Goal: Task Accomplishment & Management: Manage account settings

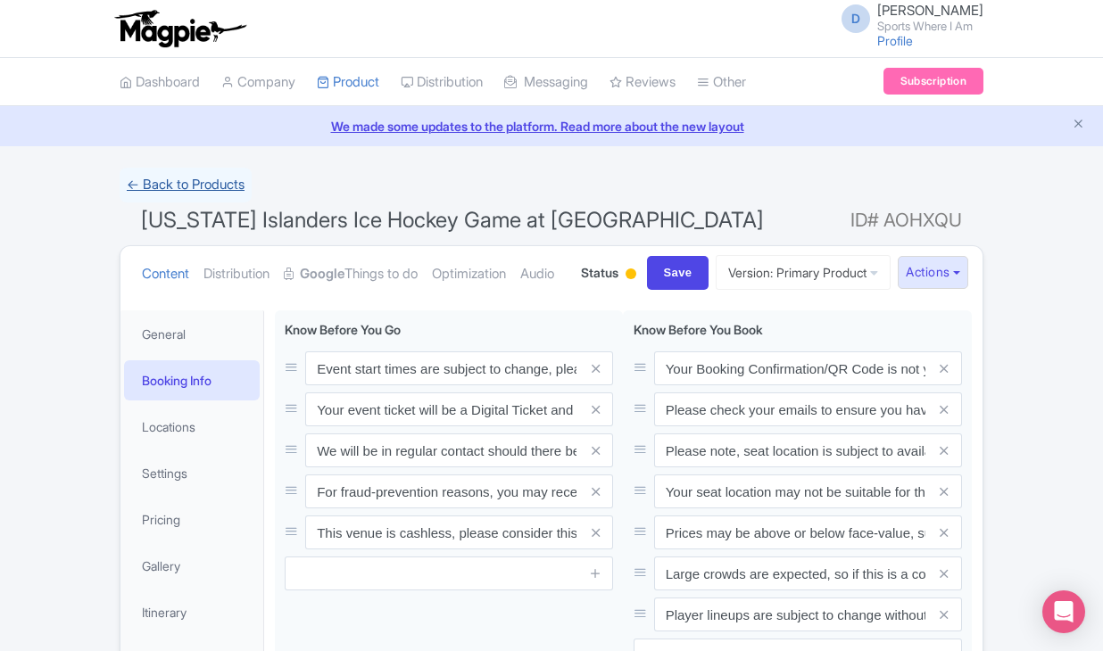
click at [211, 185] on link "← Back to Products" at bounding box center [186, 185] width 132 height 35
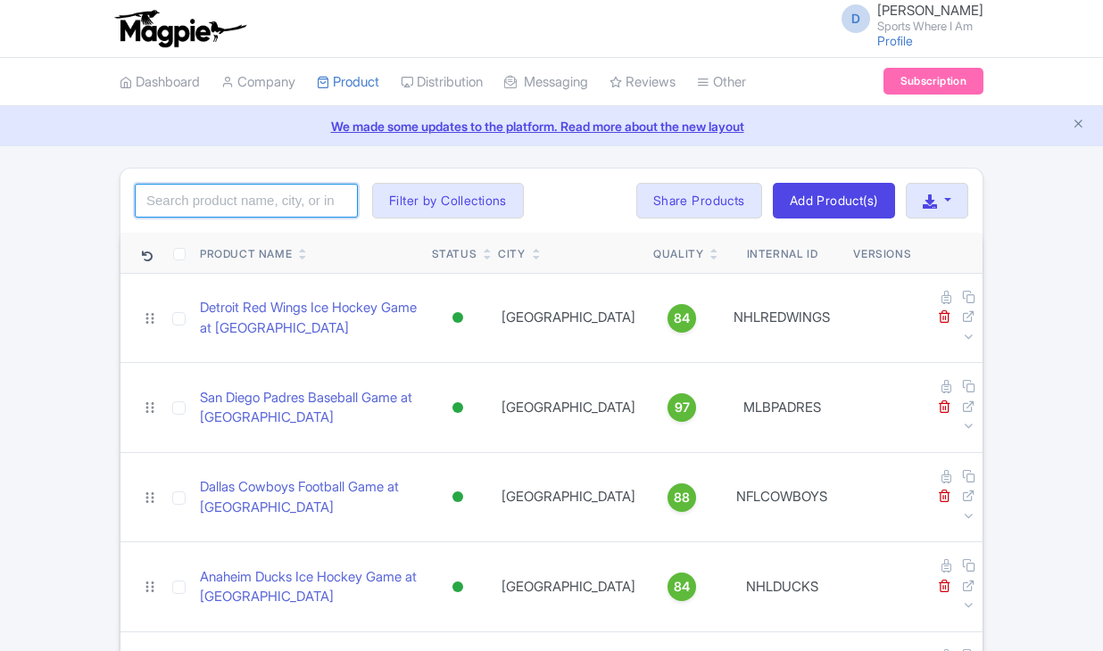
click at [211, 200] on input "search" at bounding box center [246, 201] width 223 height 34
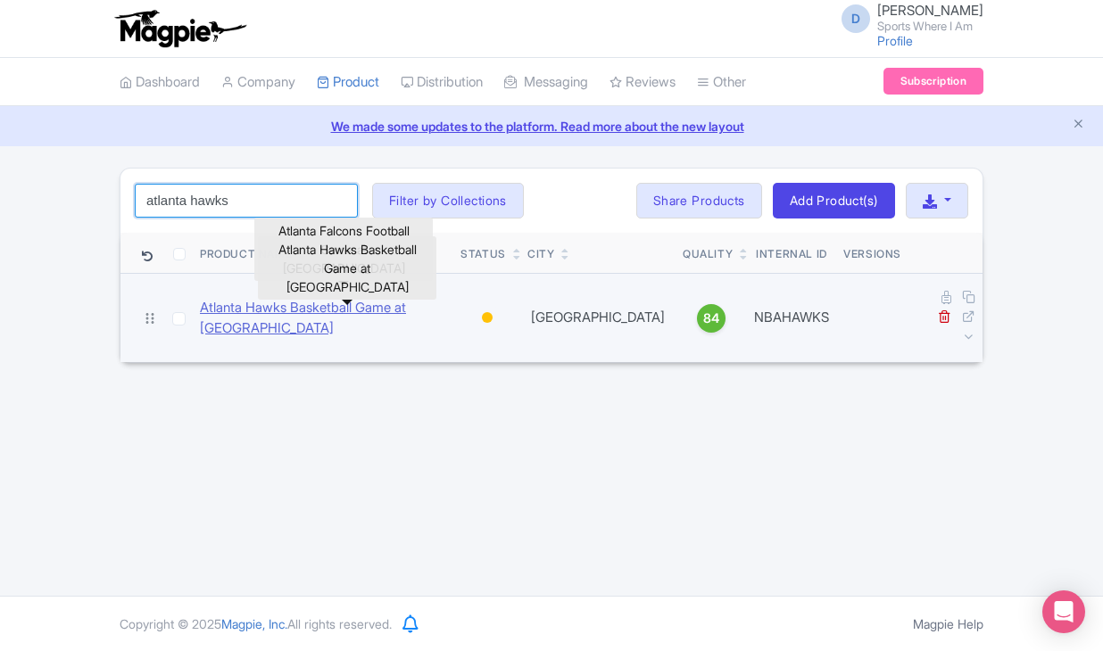
type input "atlanta hawks"
click at [228, 300] on link "Atlanta Hawks Basketball Game at State Farm Arena" at bounding box center [323, 318] width 246 height 40
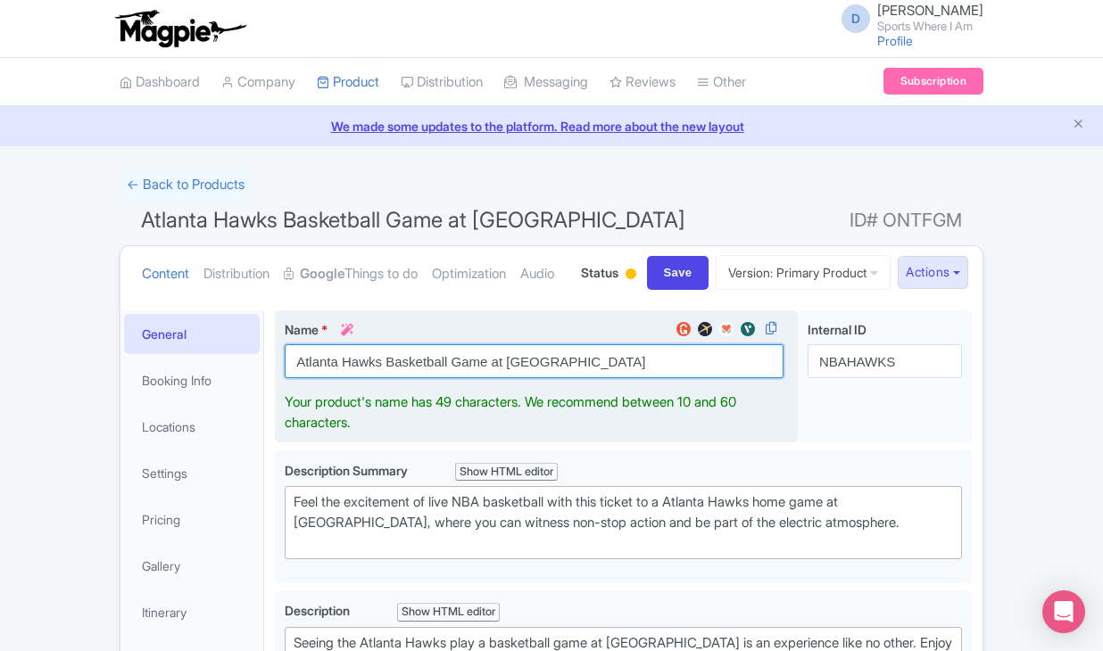
click at [370, 378] on input "Atlanta Hawks Basketball Game at [GEOGRAPHIC_DATA]" at bounding box center [534, 361] width 499 height 34
click at [370, 378] on input "Atlanta Hawks Basketball Game at State Farm Arena" at bounding box center [534, 361] width 499 height 34
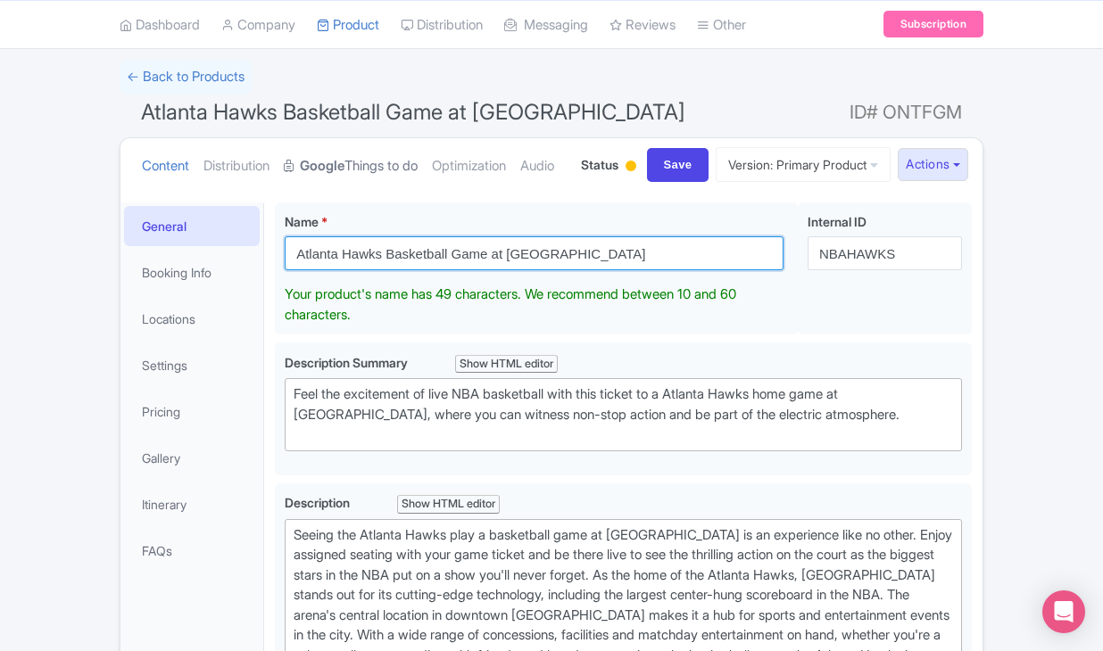
scroll to position [110, 0]
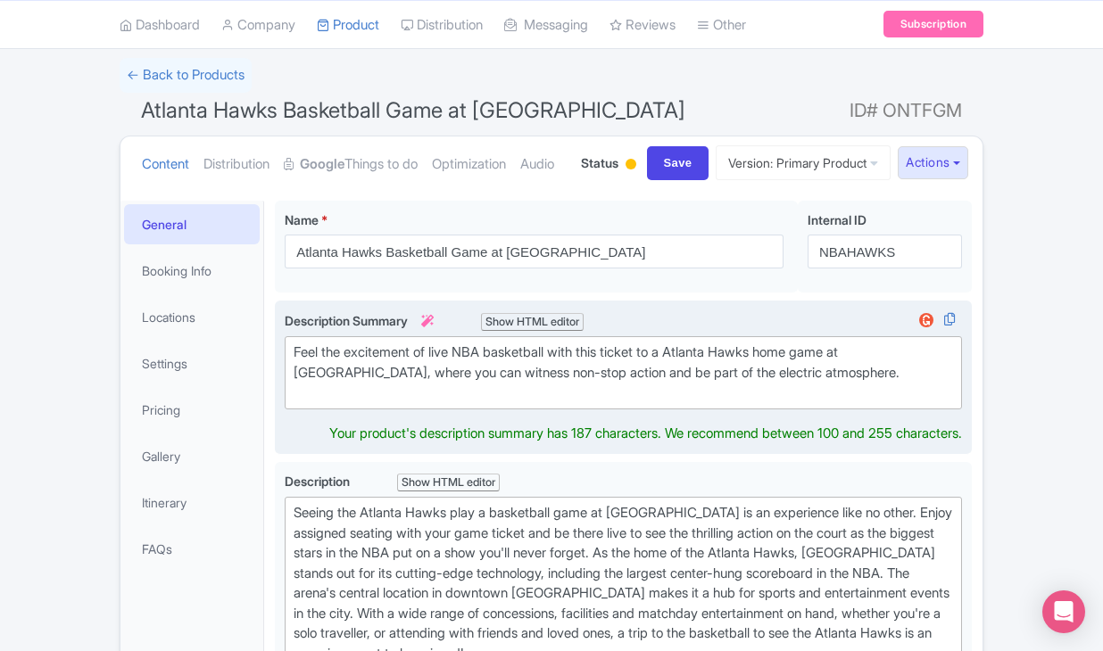
click at [336, 403] on div "Feel the excitement of live NBA basketball with this ticket to a Atlanta Hawks …" at bounding box center [623, 373] width 659 height 61
click at [339, 403] on div "Feel the excitement of live NBA basketball with this ticket to a Atlanta Hawks …" at bounding box center [623, 373] width 659 height 61
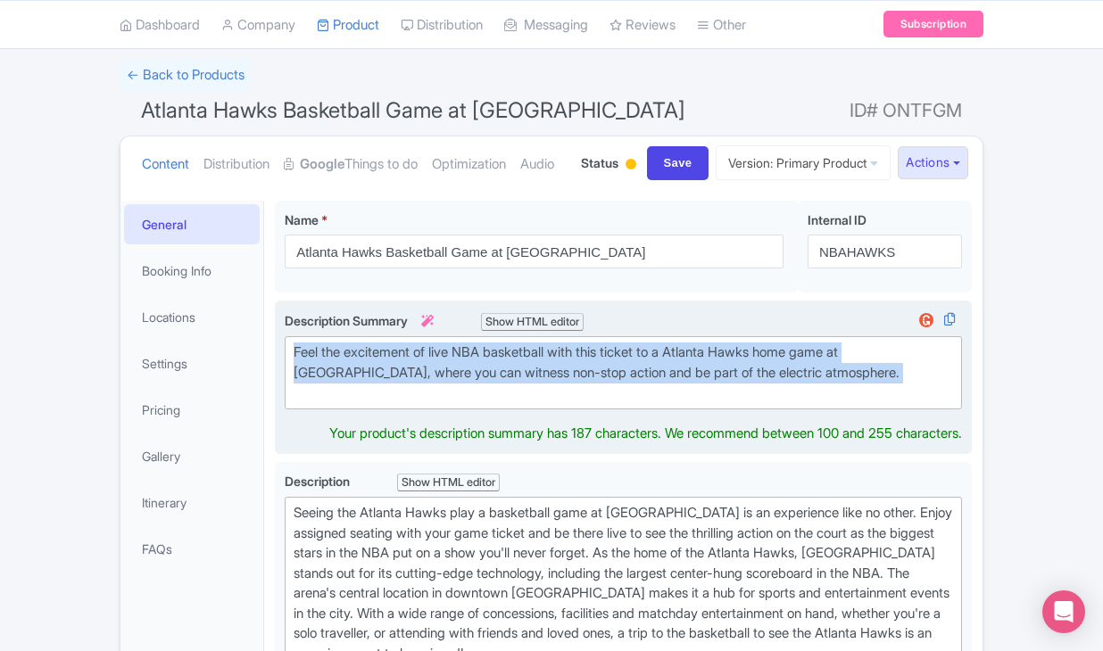
click at [339, 403] on div "Feel the excitement of live NBA basketball with this ticket to a Atlanta Hawks …" at bounding box center [623, 373] width 659 height 61
type trix-editor "<div>Feel the excitement of live NBA basketball with this ticket to a Atlanta H…"
copy div "Feel the excitement of live NBA basketball with this ticket to a Atlanta Hawks …"
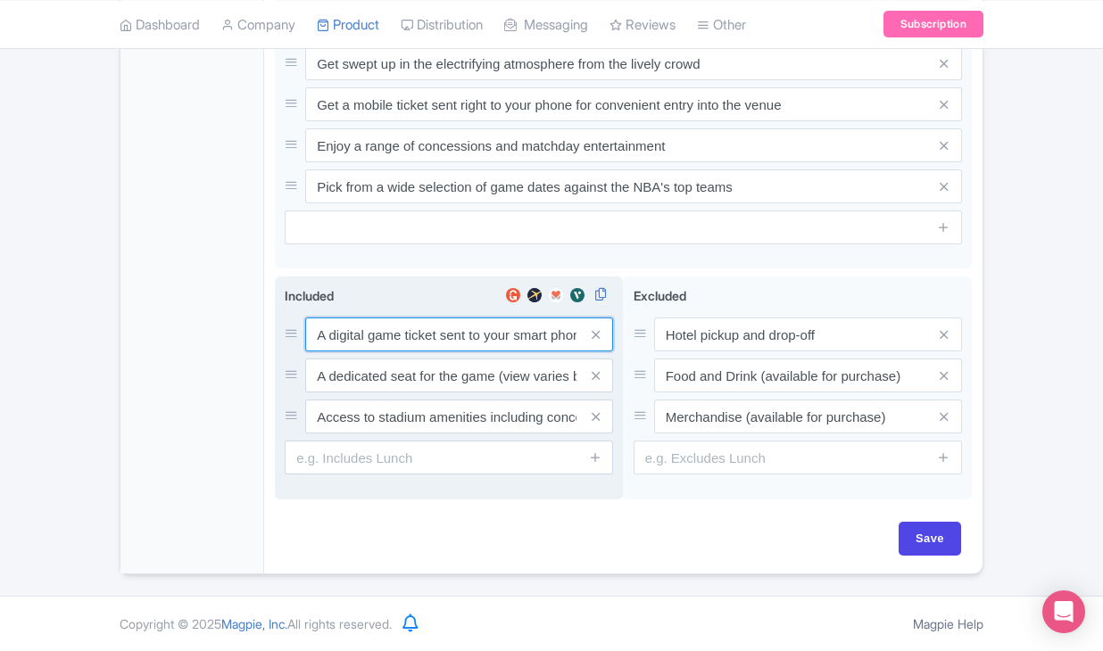
click at [382, 337] on input "A digital game ticket sent to your smart phone" at bounding box center [459, 335] width 308 height 34
click at [382, 337] on input "A digital game ticket sent to your smart phone" at bounding box center [459, 336] width 308 height 34
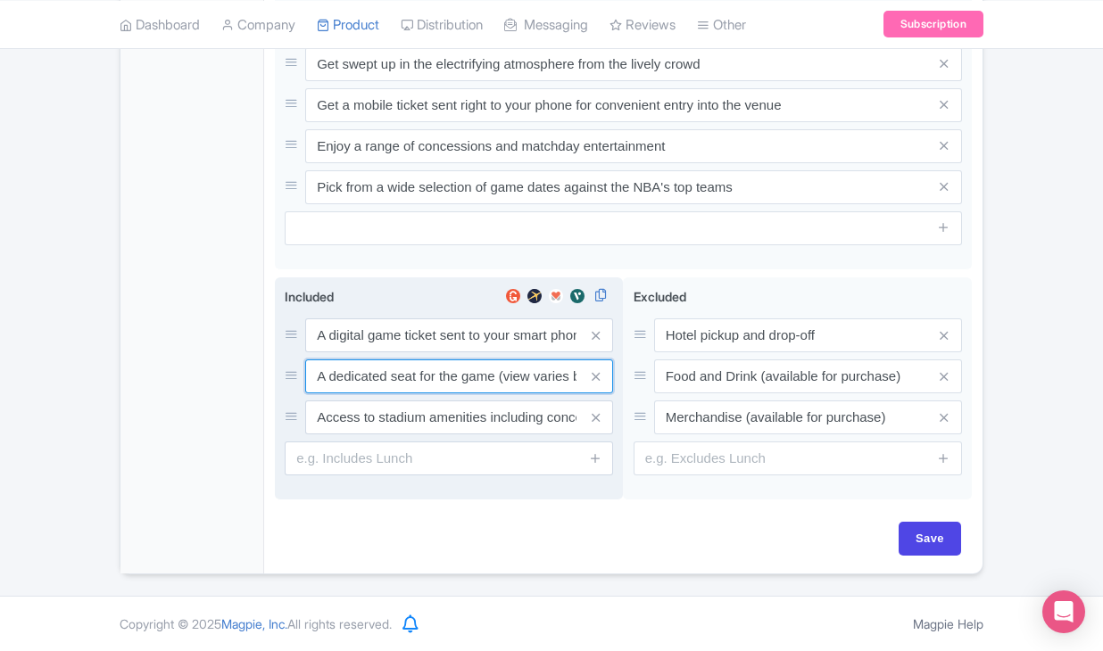
click at [355, 352] on input "A dedicated seat for the game (view varies by seat category)" at bounding box center [459, 336] width 308 height 34
click at [427, 352] on input "Access to stadium amenities including concessions and matchday activations" at bounding box center [459, 336] width 308 height 34
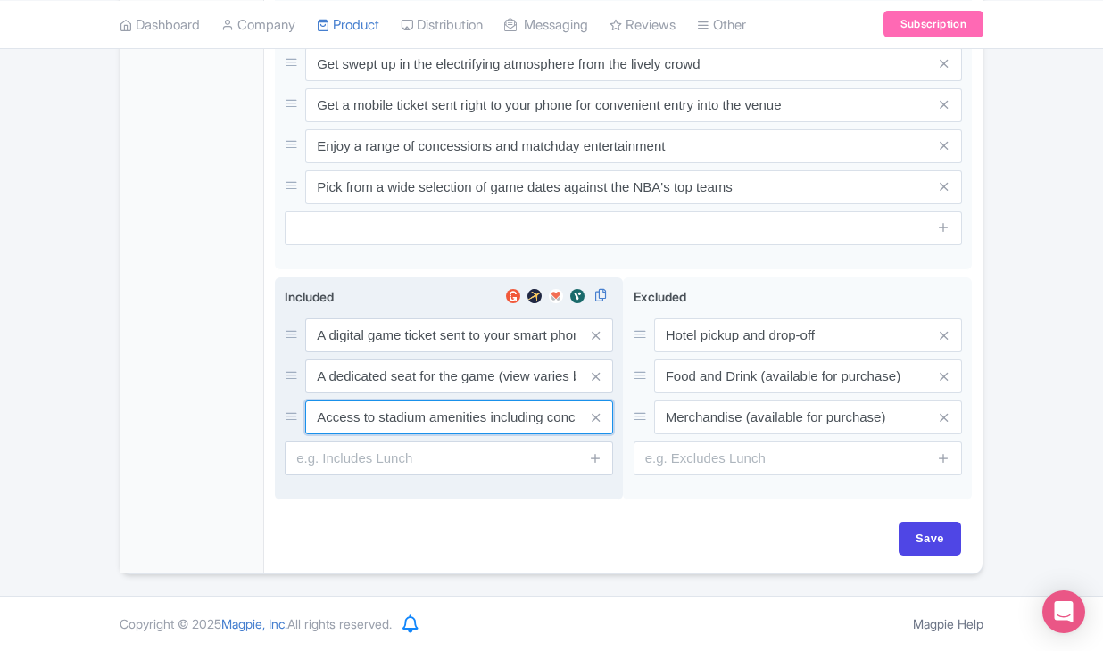
click at [427, 352] on input "Access to stadium amenities including concessions and matchday activations" at bounding box center [459, 336] width 308 height 34
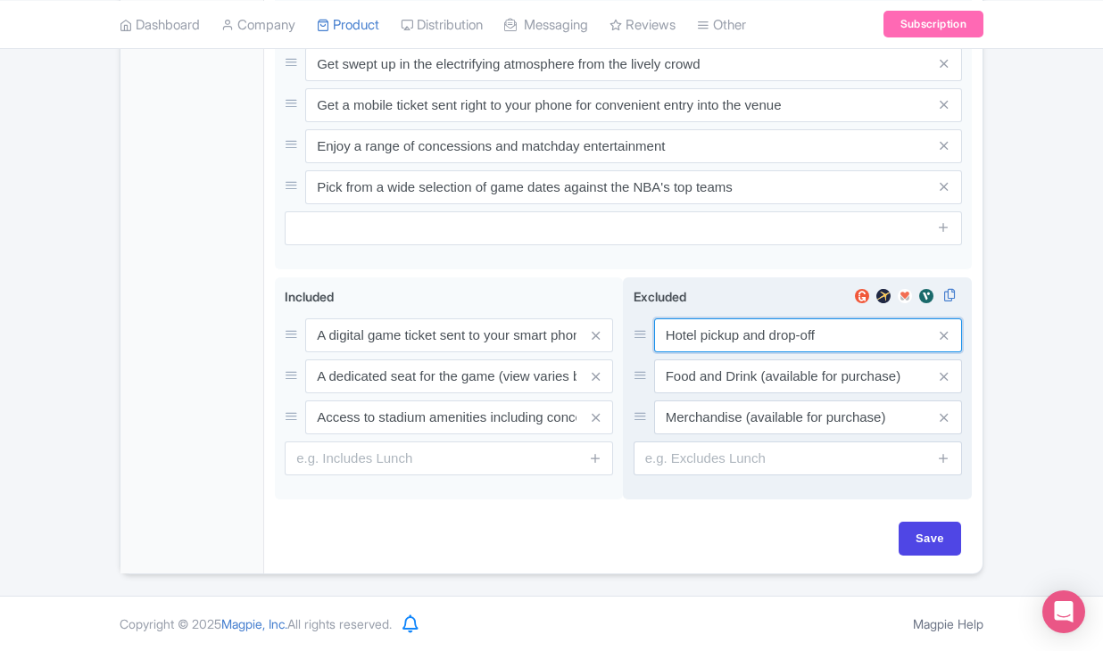
click at [720, 339] on input "Hotel pickup and drop-off" at bounding box center [808, 336] width 308 height 34
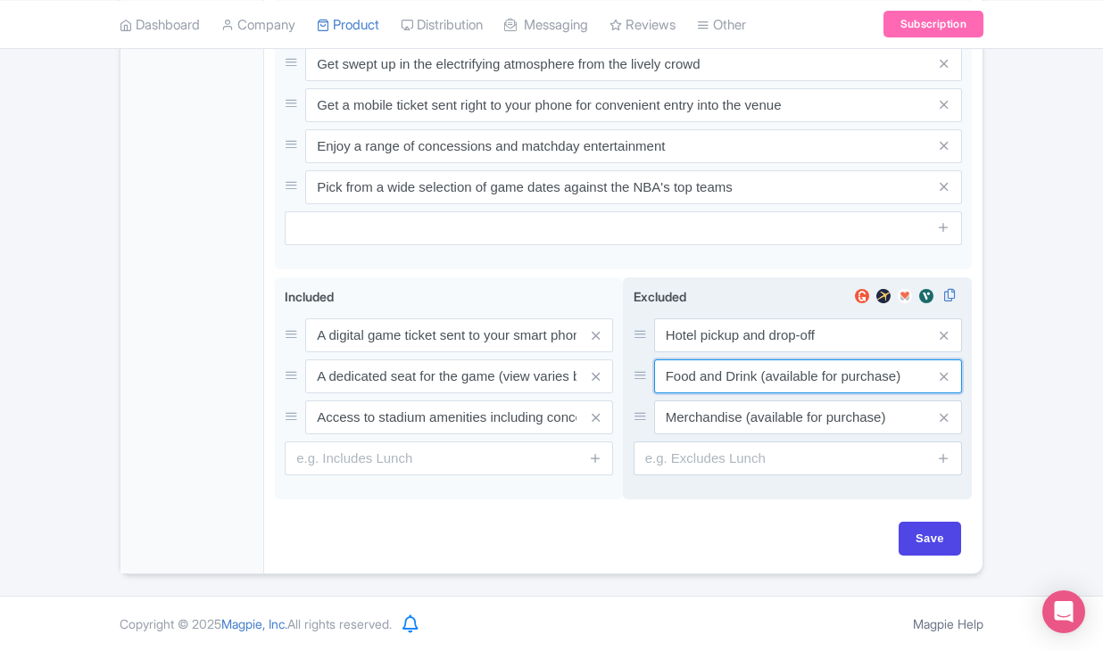
click at [734, 352] on input "Food and Drink (available for purchase)" at bounding box center [808, 336] width 308 height 34
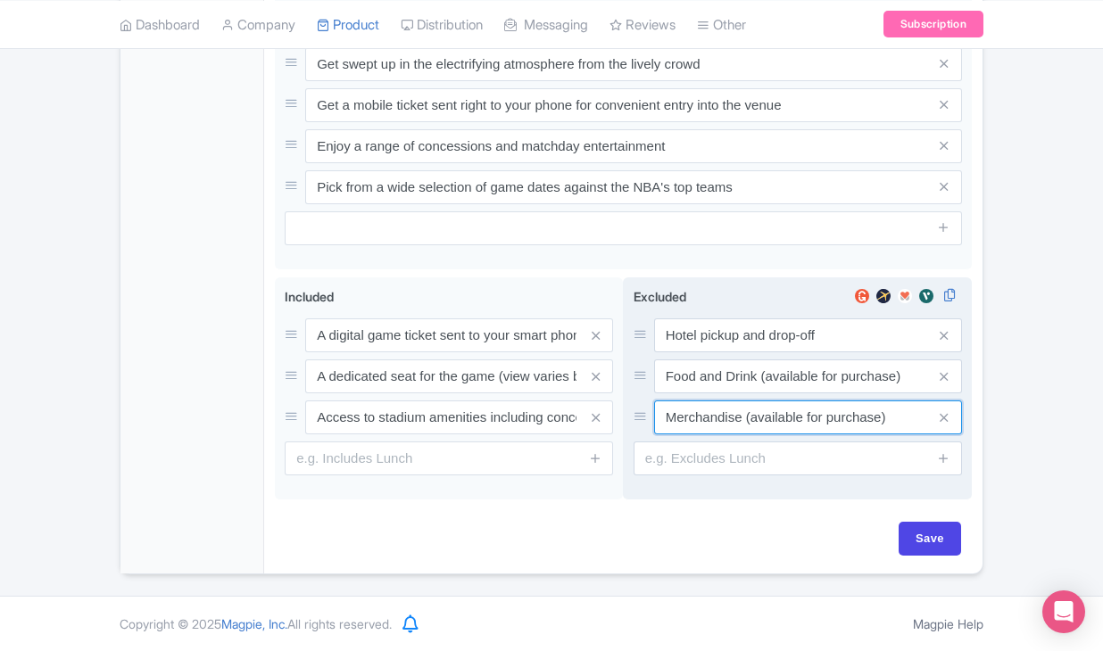
click at [751, 352] on input "Merchandise (available for purchase)" at bounding box center [808, 336] width 308 height 34
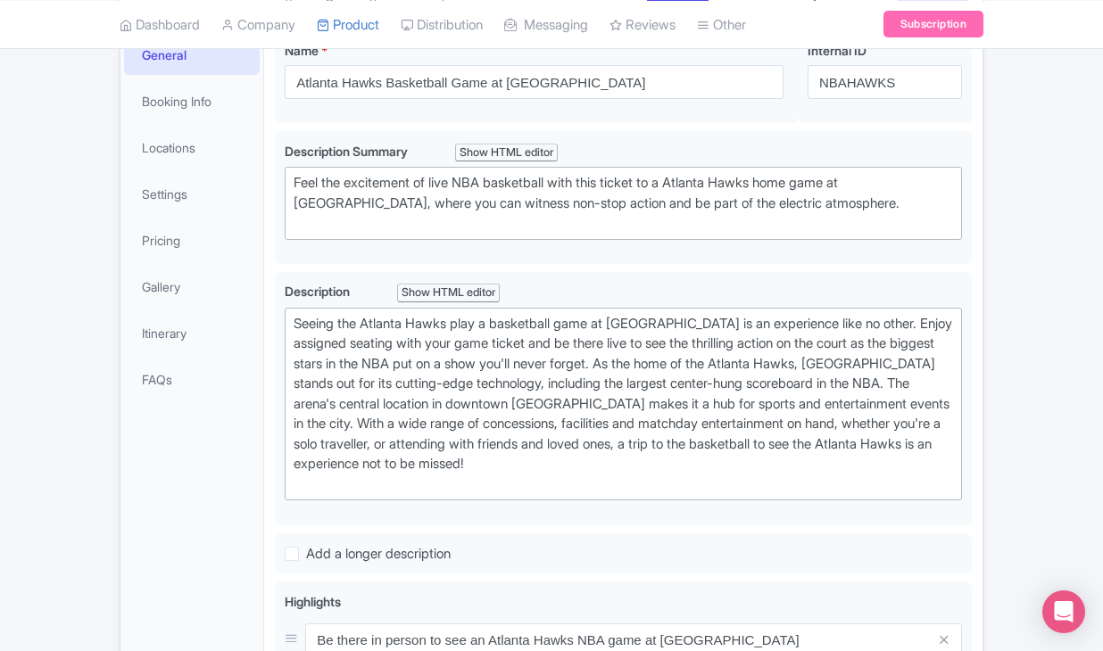
scroll to position [342, 0]
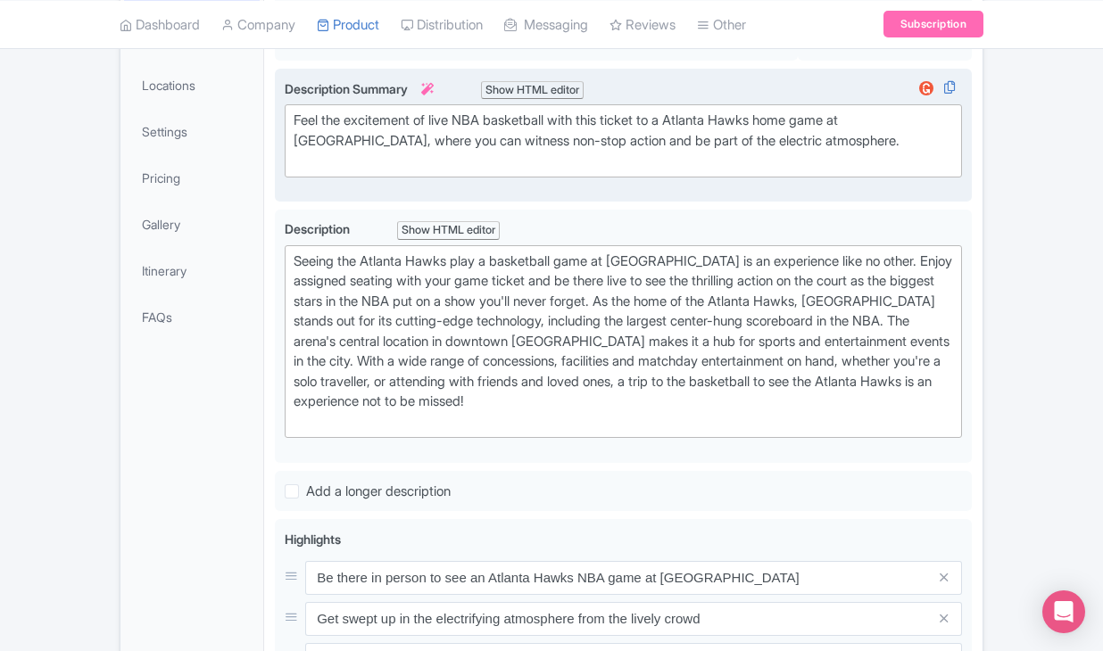
click at [428, 171] on div "Feel the excitement of live NBA basketball with this ticket to a Atlanta Hawks …" at bounding box center [623, 141] width 659 height 61
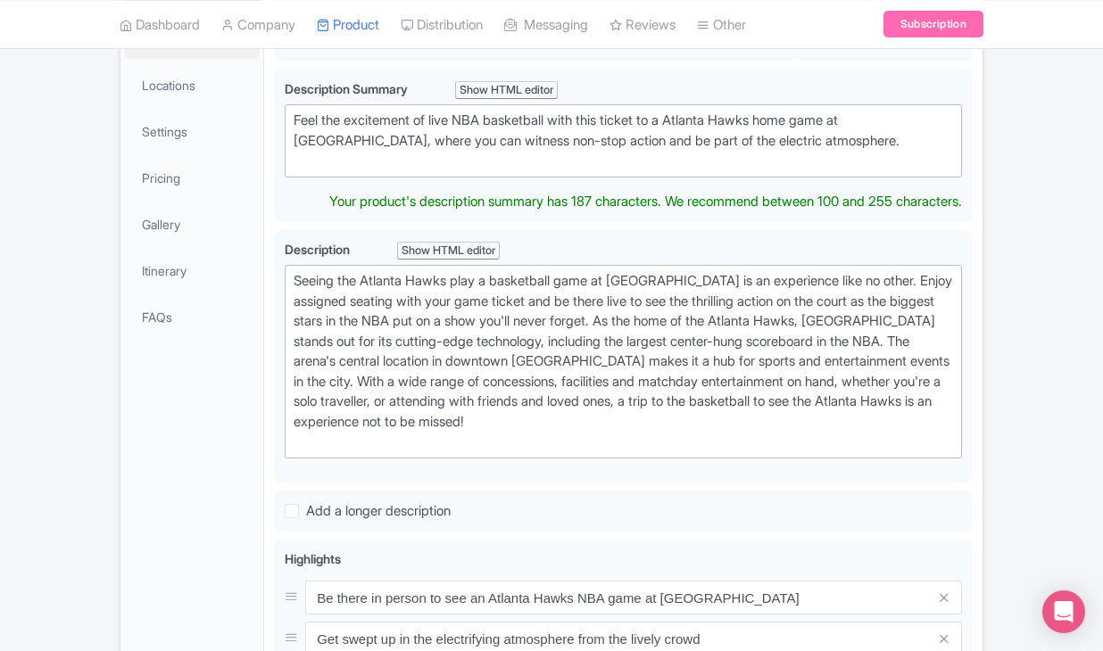
click at [158, 59] on link "Booking Info" at bounding box center [192, 39] width 136 height 40
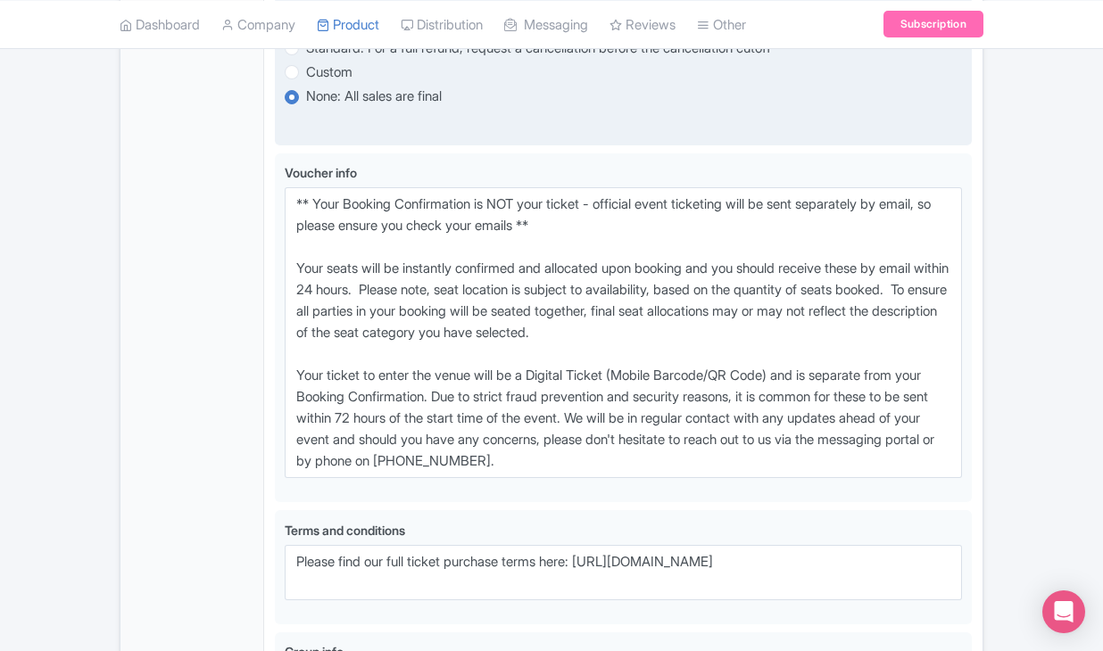
scroll to position [1220, 0]
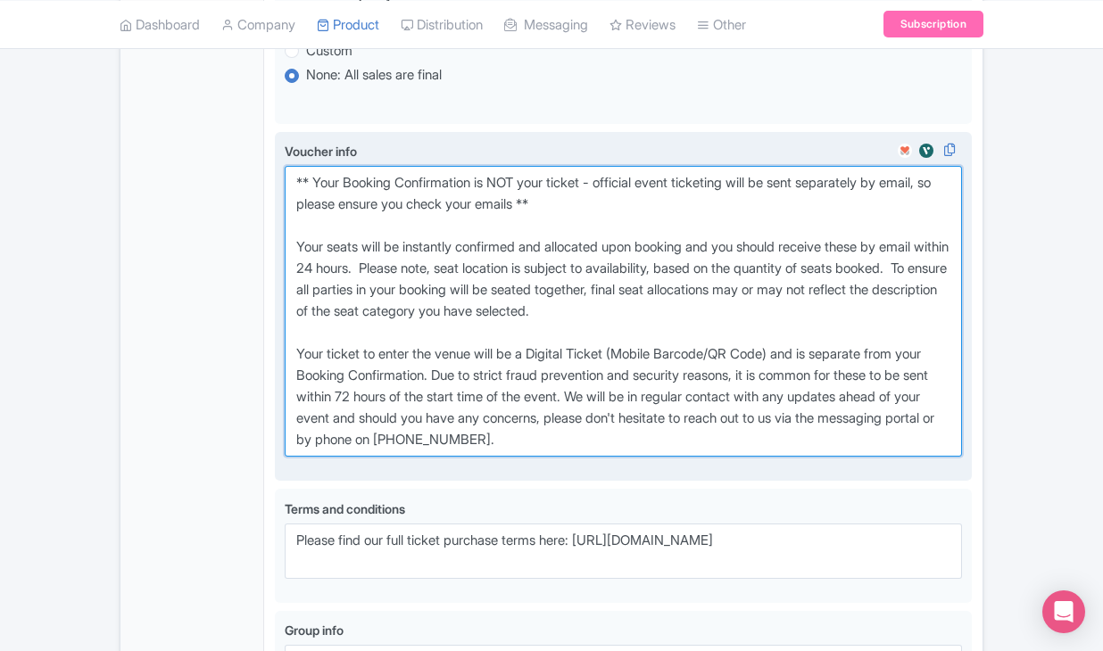
drag, startPoint x: 294, startPoint y: 279, endPoint x: 682, endPoint y: 538, distance: 466.5
click at [682, 457] on textarea "** Your Booking Confirmation is NOT your ticket - official event ticketing will…" at bounding box center [623, 311] width 677 height 291
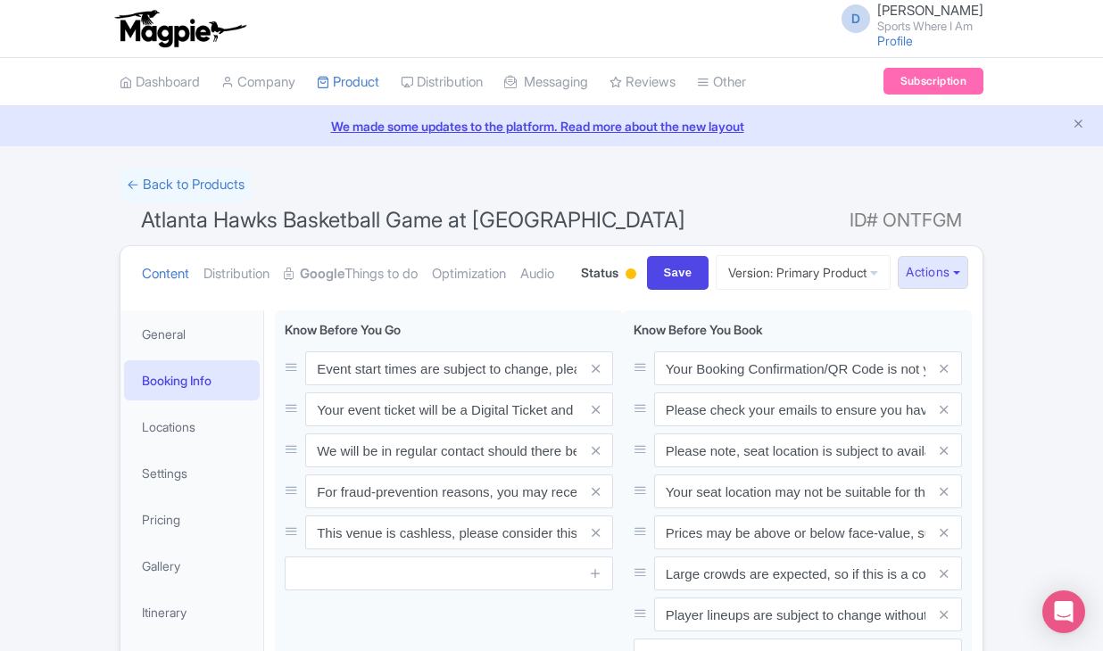
scroll to position [0, 0]
click at [217, 198] on link "← Back to Products" at bounding box center [186, 185] width 132 height 35
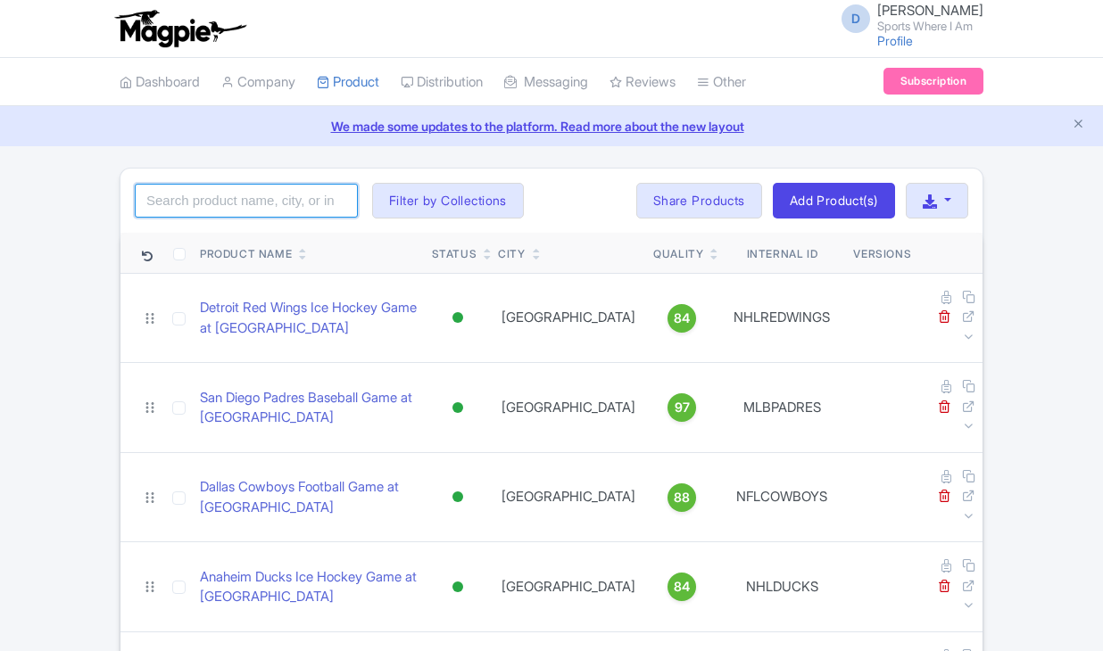
click at [271, 209] on input "search" at bounding box center [246, 201] width 223 height 34
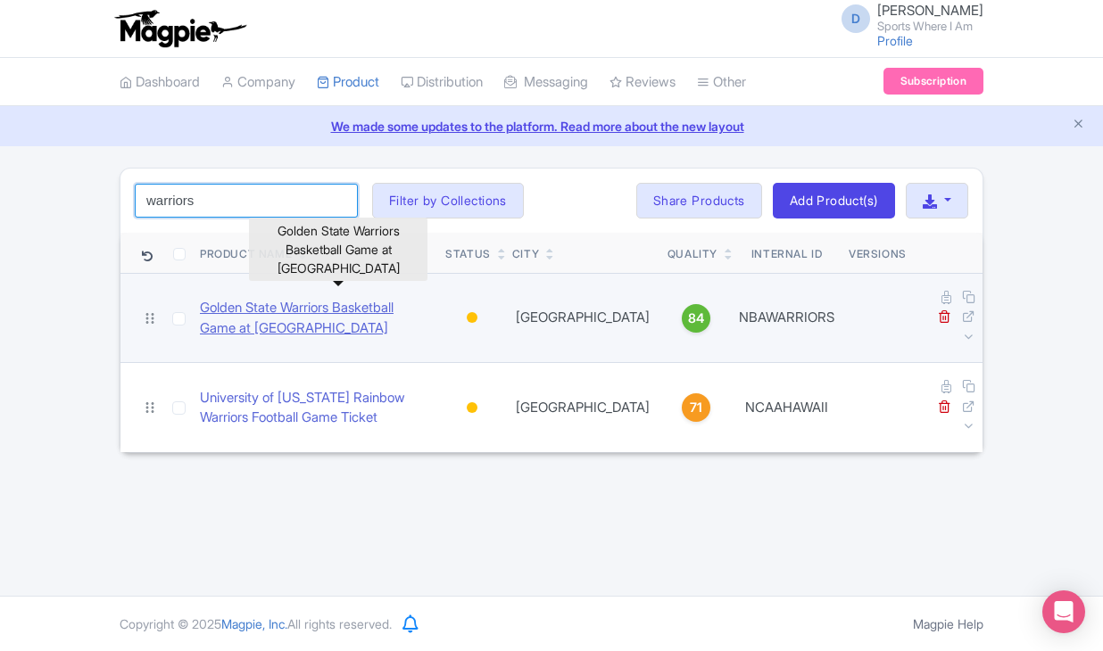
type input "warriors"
click at [236, 298] on link "Golden State Warriors Basketball Game at Chase Center" at bounding box center [315, 318] width 231 height 40
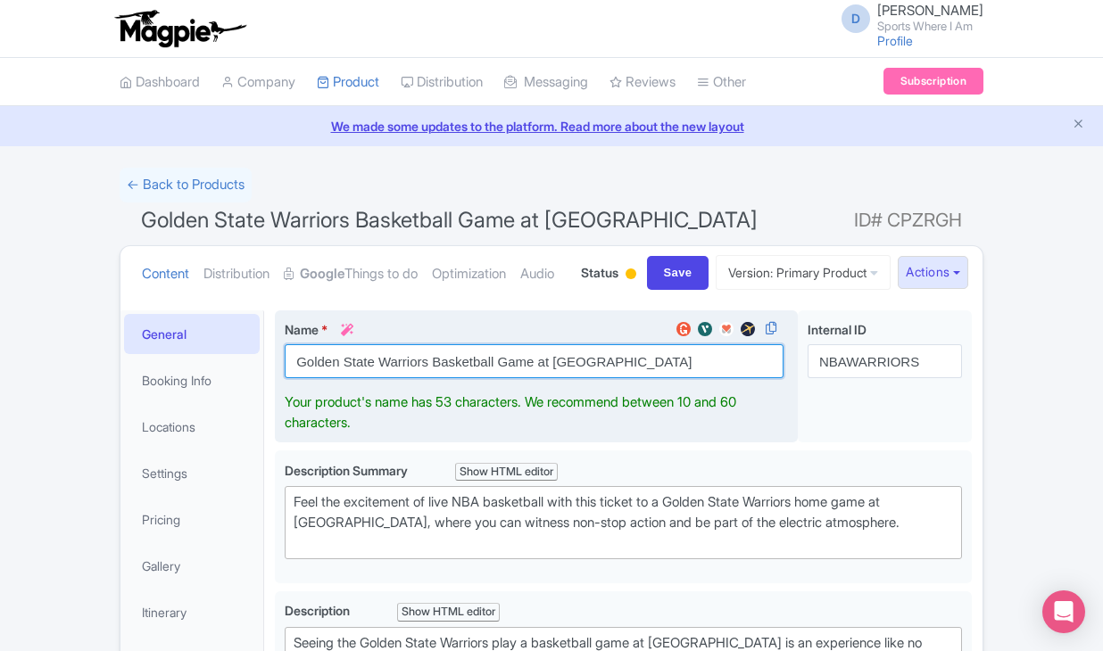
click at [352, 378] on input "Golden State Warriors Basketball Game at [GEOGRAPHIC_DATA]" at bounding box center [534, 361] width 499 height 34
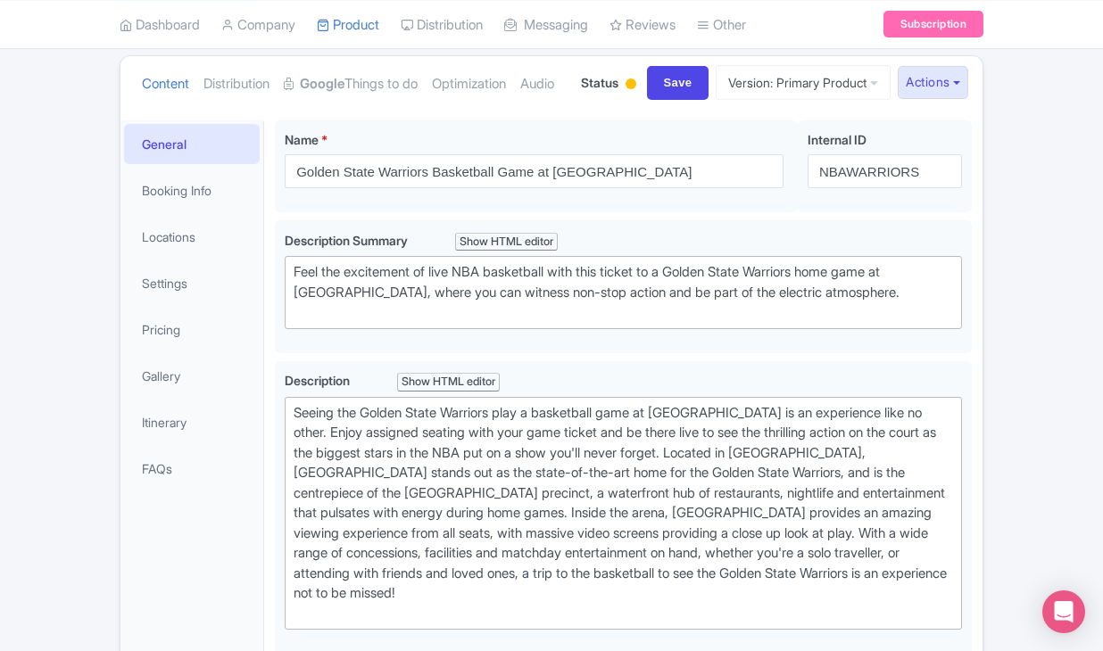
scroll to position [249, 0]
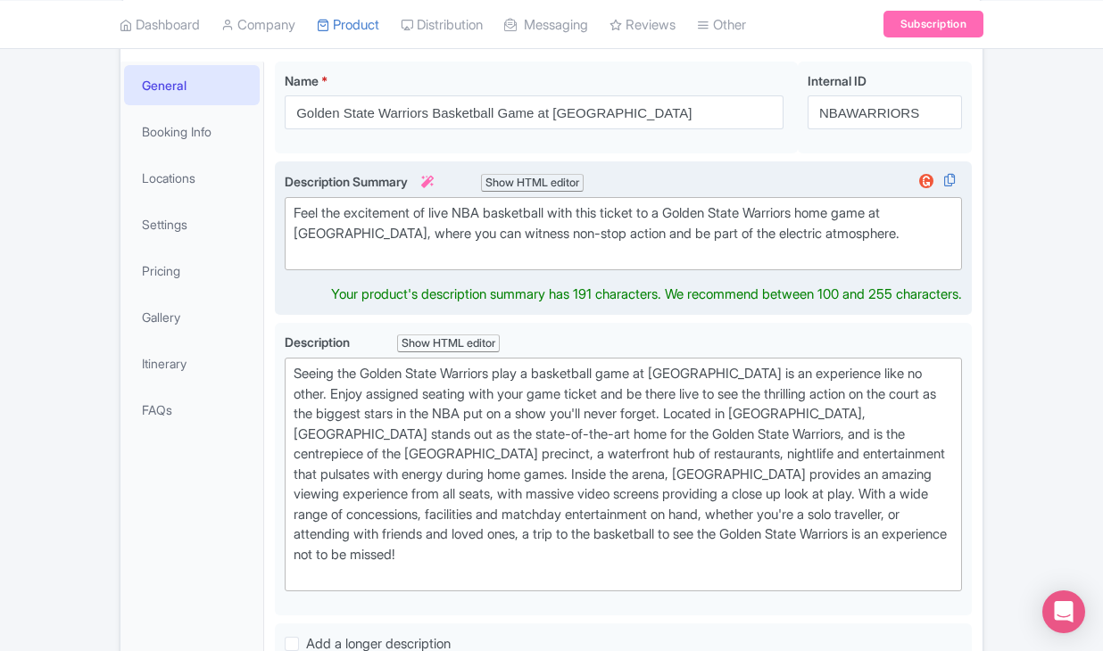
click at [426, 264] on div "Feel the excitement of live NBA basketball with this ticket to a Golden State W…" at bounding box center [623, 233] width 659 height 61
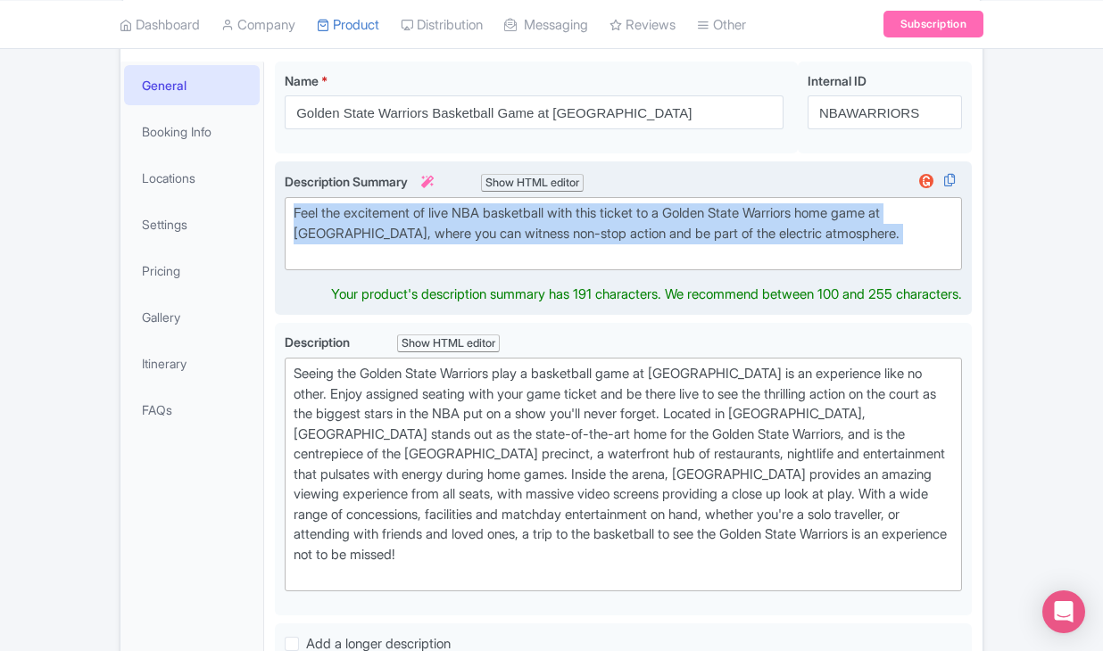
click at [426, 264] on div "Feel the excitement of live NBA basketball with this ticket to a Golden State W…" at bounding box center [623, 233] width 659 height 61
type trix-editor "<div>Feel the excitement of live NBA basketball with this ticket to a Golden St…"
copy div "Feel the excitement of live NBA basketball with this ticket to a Golden State W…"
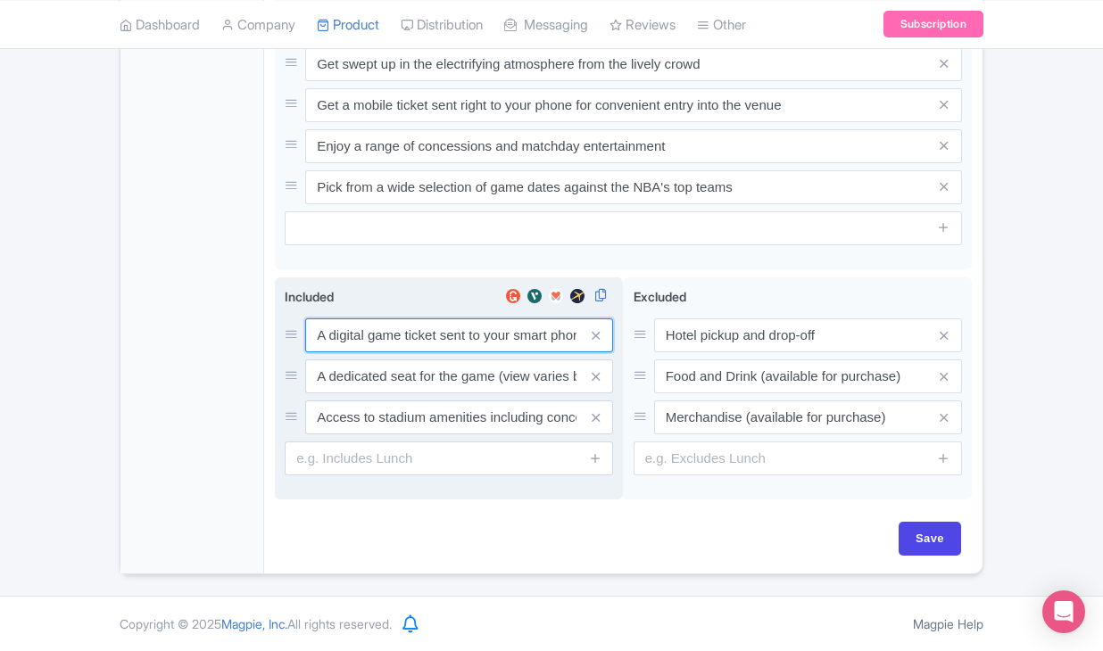
scroll to position [996, 0]
click at [365, 335] on input "A digital game ticket sent to your smart phone" at bounding box center [459, 336] width 308 height 34
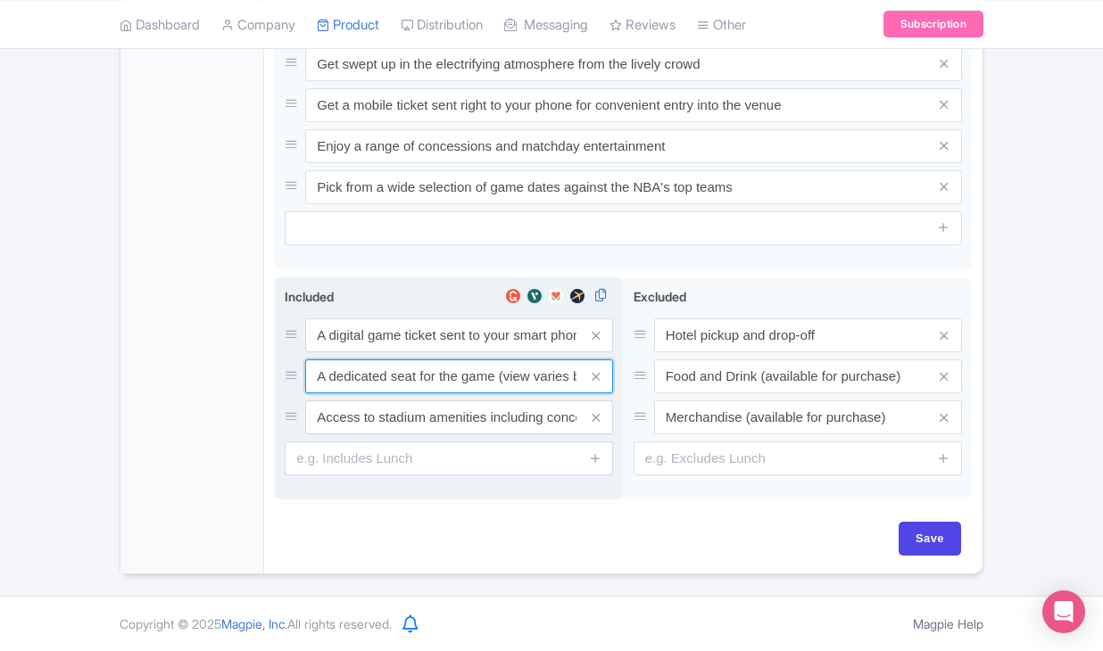
click at [395, 352] on input "A dedicated seat for the game (view varies by seat category)" at bounding box center [459, 336] width 308 height 34
click at [406, 352] on input "Access to stadium amenities including concessions and matchday activations" at bounding box center [459, 336] width 308 height 34
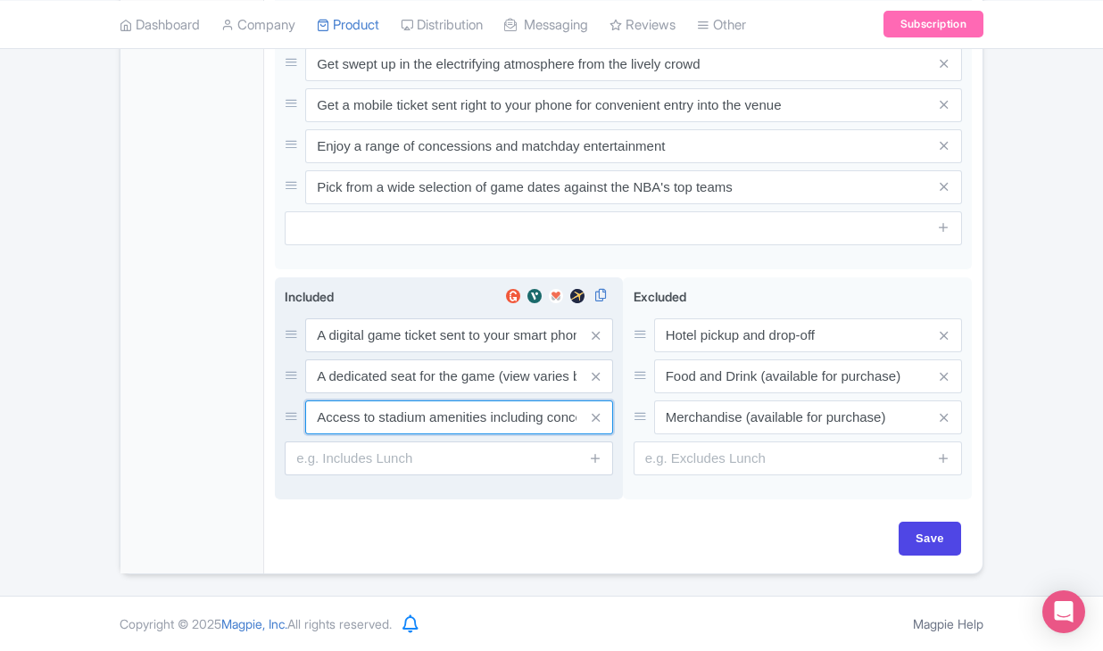
click at [406, 352] on input "Access to stadium amenities including concessions and matchday activations" at bounding box center [459, 336] width 308 height 34
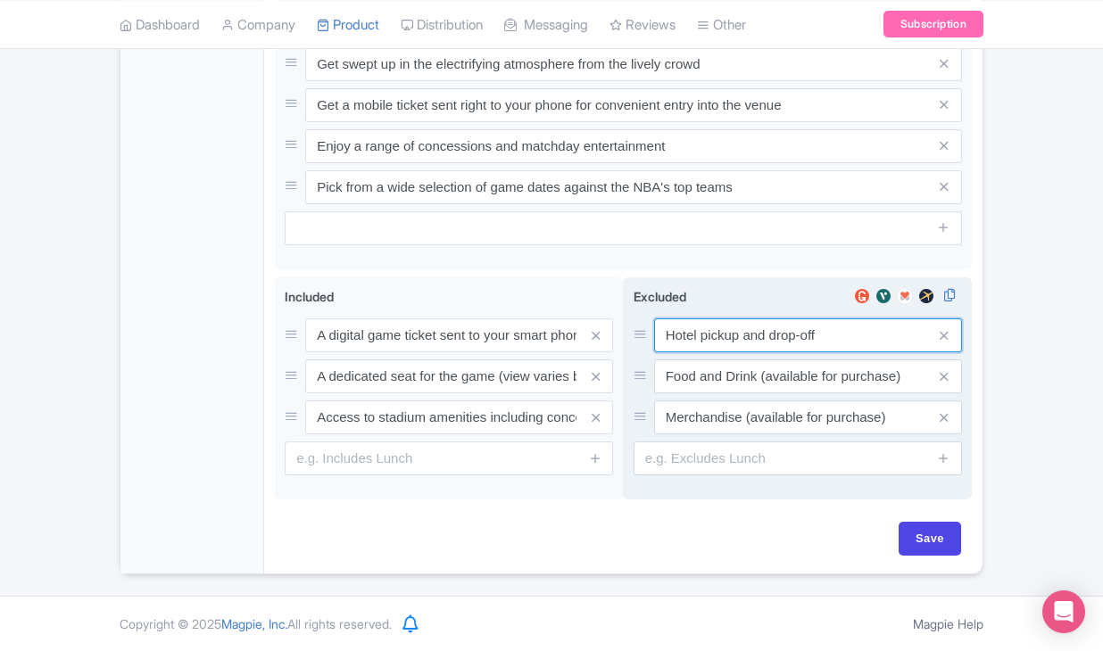
click at [734, 336] on input "Hotel pickup and drop-off" at bounding box center [808, 336] width 308 height 34
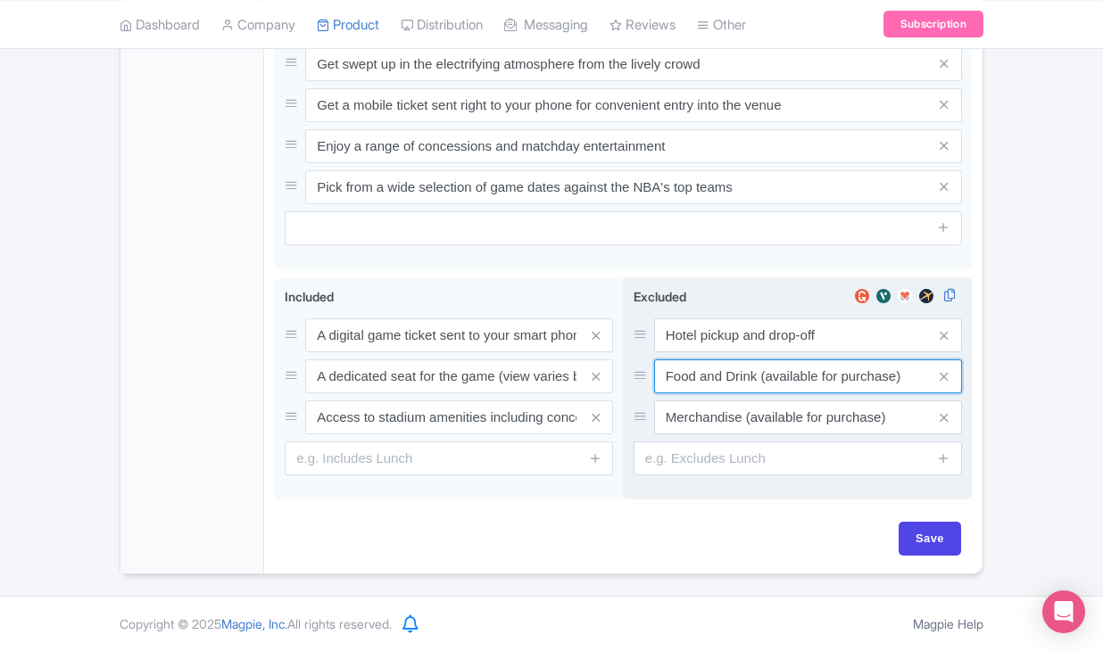
click at [704, 352] on input "Food and Drink (available for purchase)" at bounding box center [808, 336] width 308 height 34
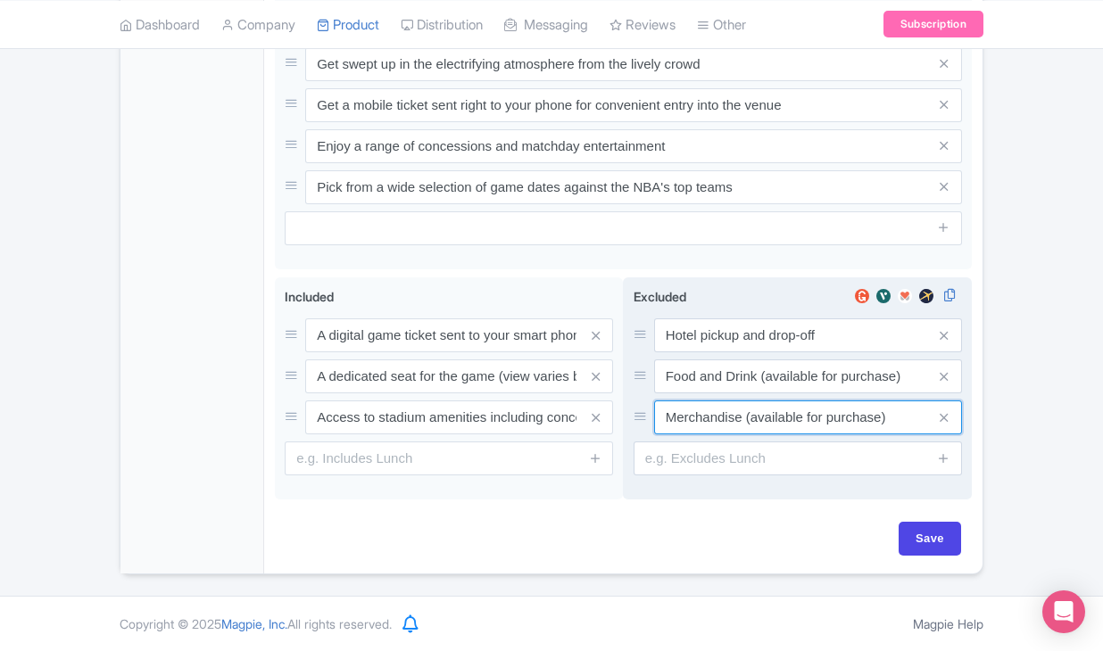
click at [808, 352] on input "Merchandise (available for purchase)" at bounding box center [808, 336] width 308 height 34
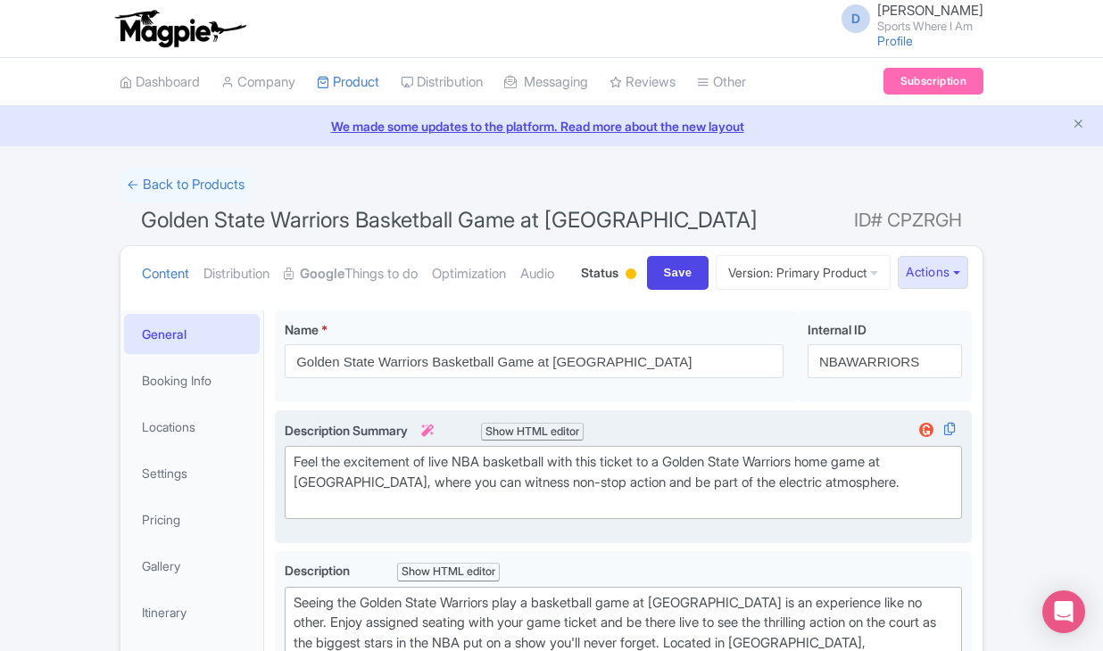
scroll to position [0, 0]
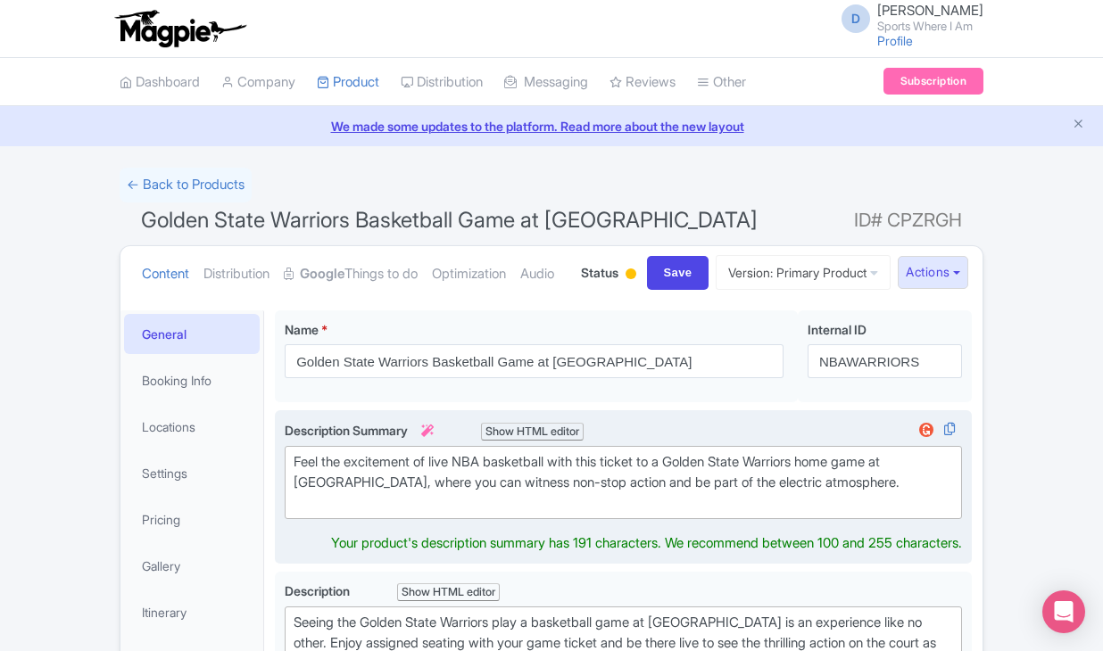
click at [388, 513] on div "Feel the excitement of live NBA basketball with this ticket to a Golden State W…" at bounding box center [623, 482] width 659 height 61
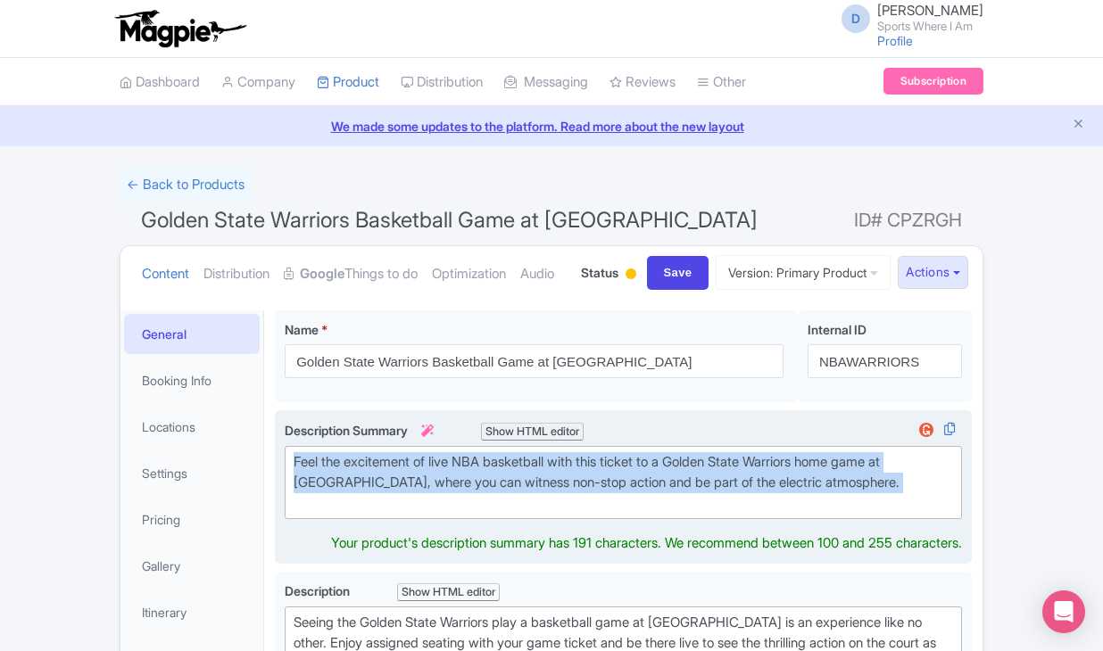
click at [388, 513] on div "Feel the excitement of live NBA basketball with this ticket to a Golden State W…" at bounding box center [623, 482] width 659 height 61
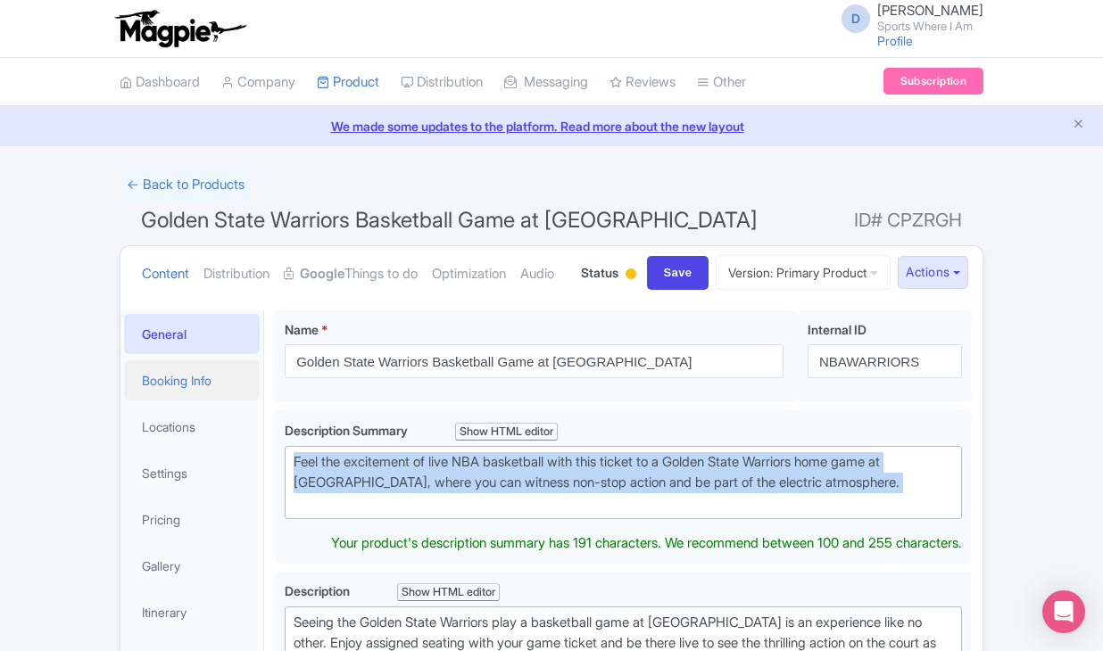
click at [174, 401] on link "Booking Info" at bounding box center [192, 381] width 136 height 40
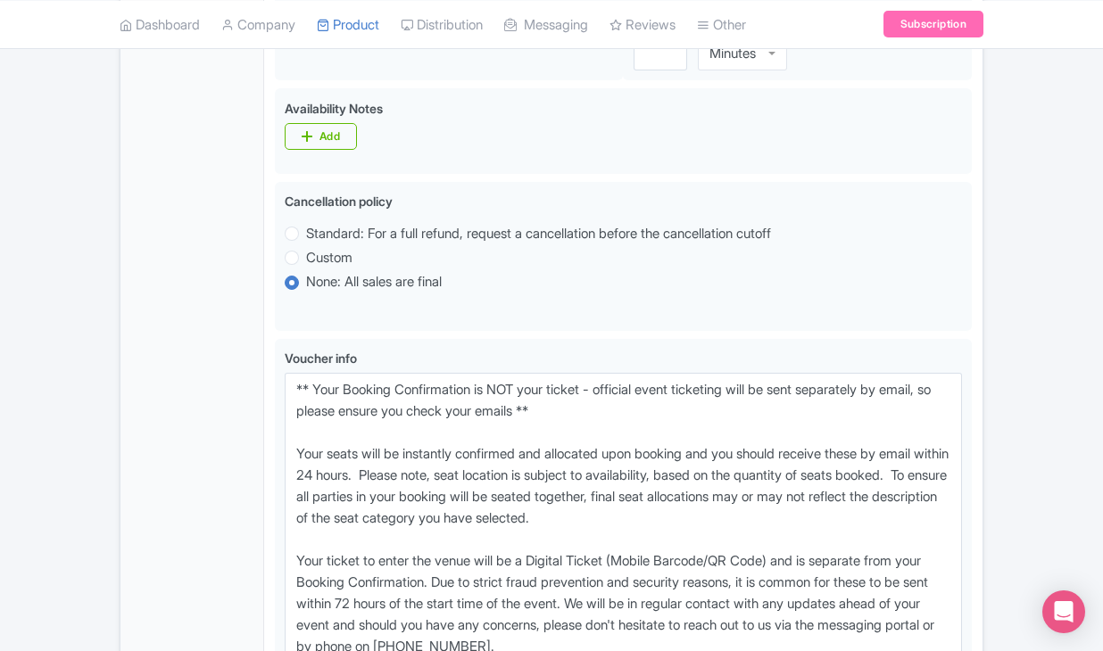
scroll to position [1165, 0]
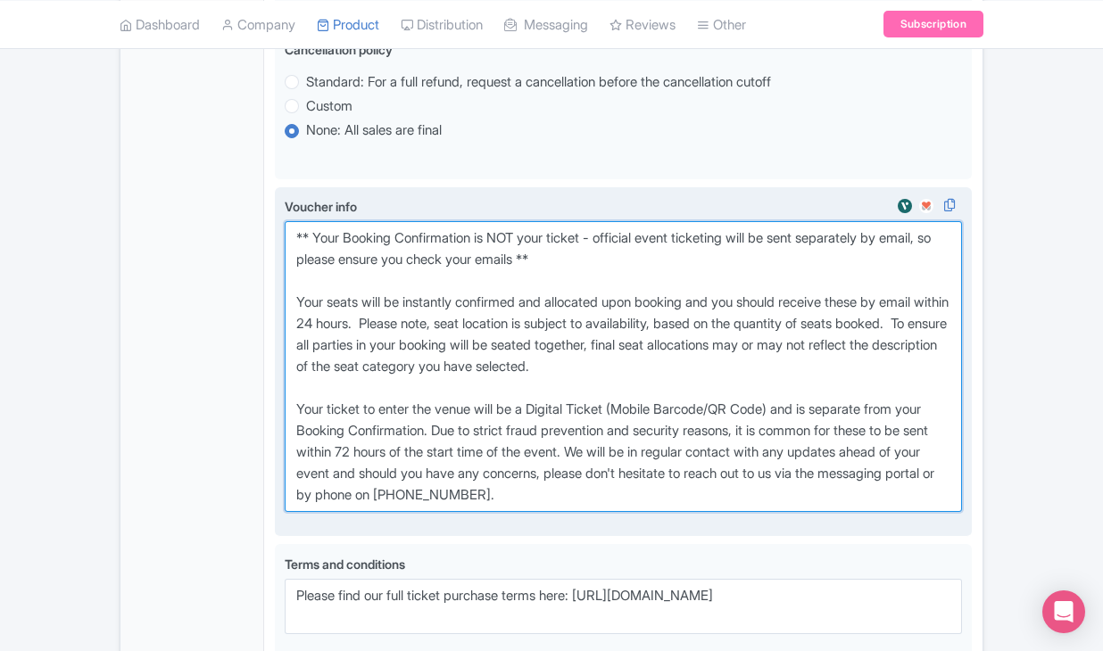
drag, startPoint x: 292, startPoint y: 336, endPoint x: 777, endPoint y: 589, distance: 547.6
click at [778, 512] on textarea "** Your Booking Confirmation is NOT your ticket - official event ticketing will…" at bounding box center [623, 366] width 677 height 291
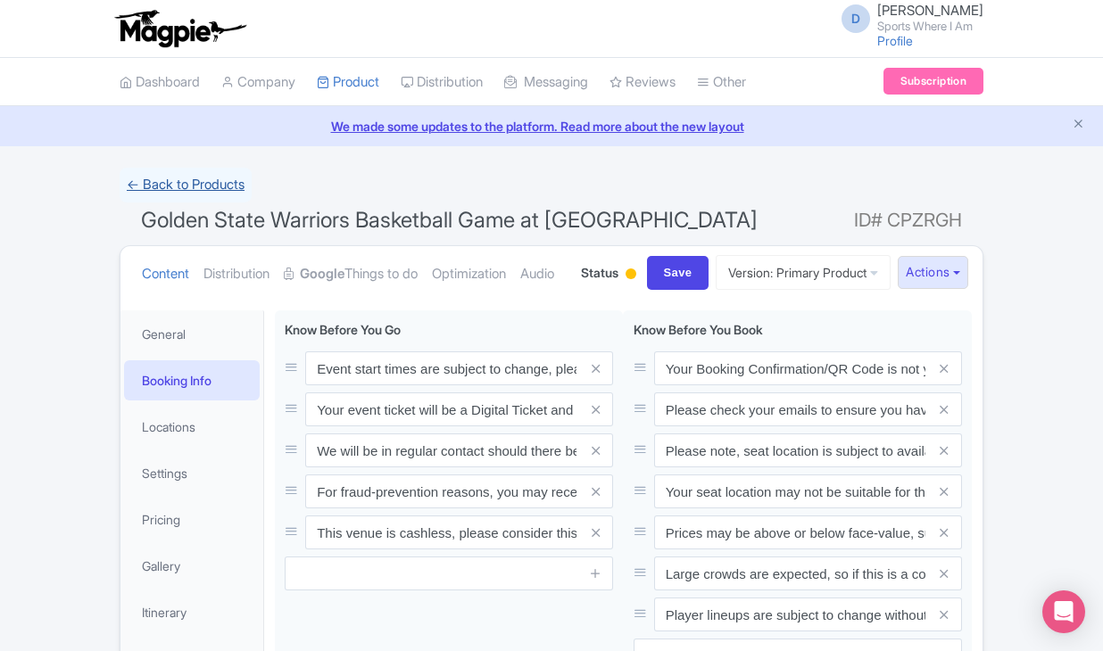
scroll to position [0, 0]
click at [167, 192] on link "← Back to Products" at bounding box center [186, 185] width 132 height 35
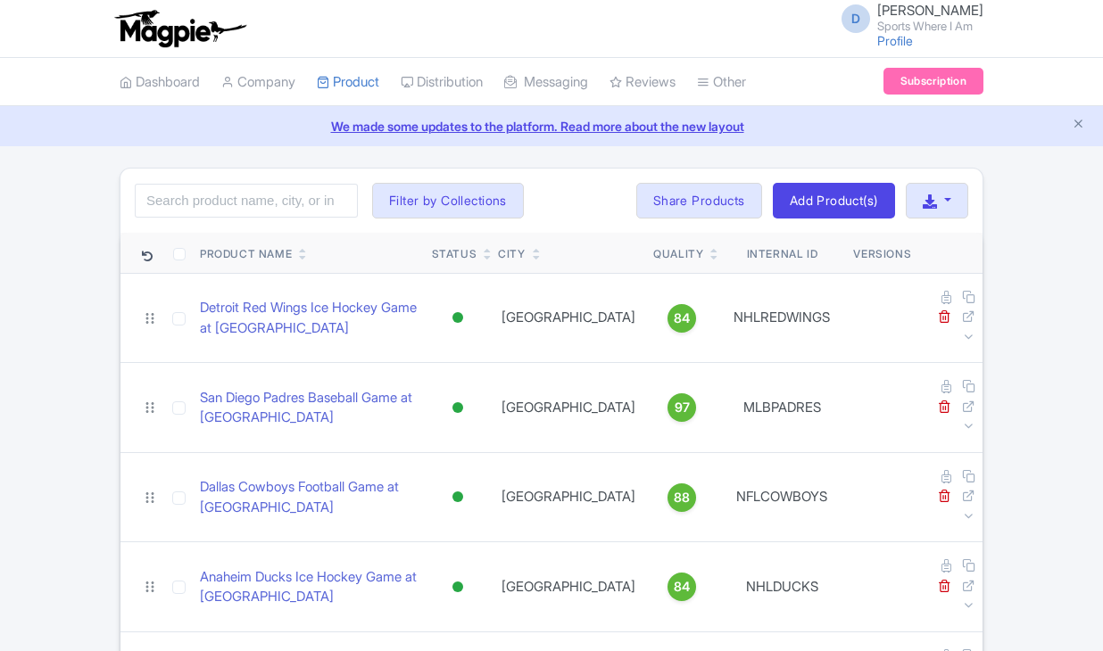
click at [281, 178] on div "Search Filter by Collections American Football Australian Football League Baseb…" at bounding box center [551, 201] width 862 height 64
click at [281, 211] on input "search" at bounding box center [246, 201] width 223 height 34
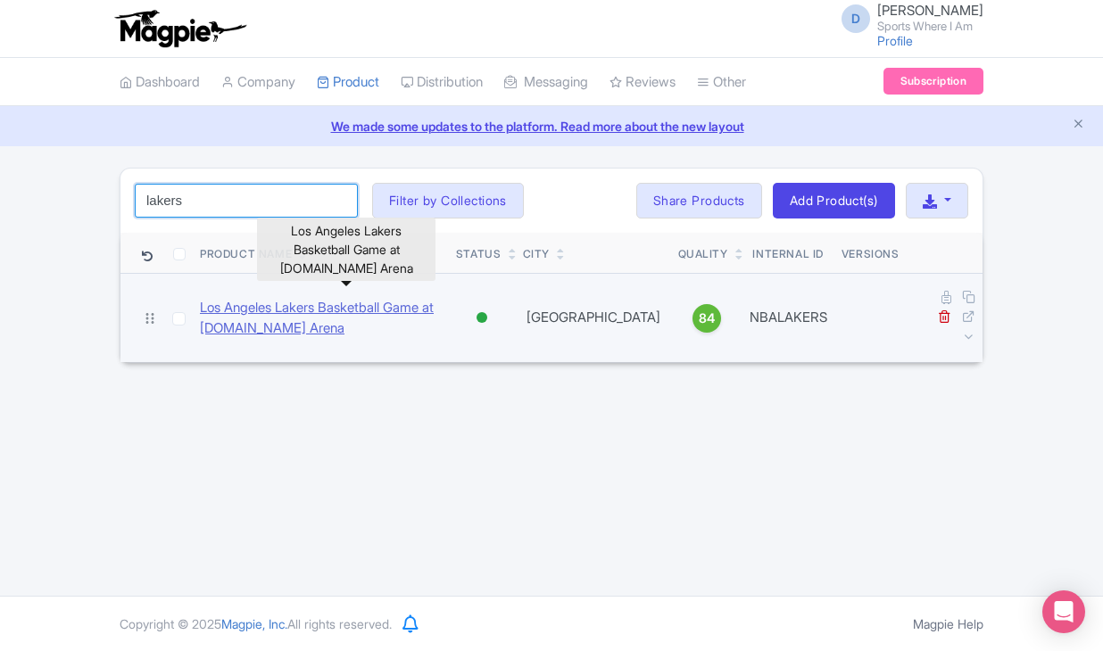
type input "lakers"
click at [258, 305] on link "Los Angeles Lakers Basketball Game at [DOMAIN_NAME] Arena" at bounding box center [321, 318] width 242 height 40
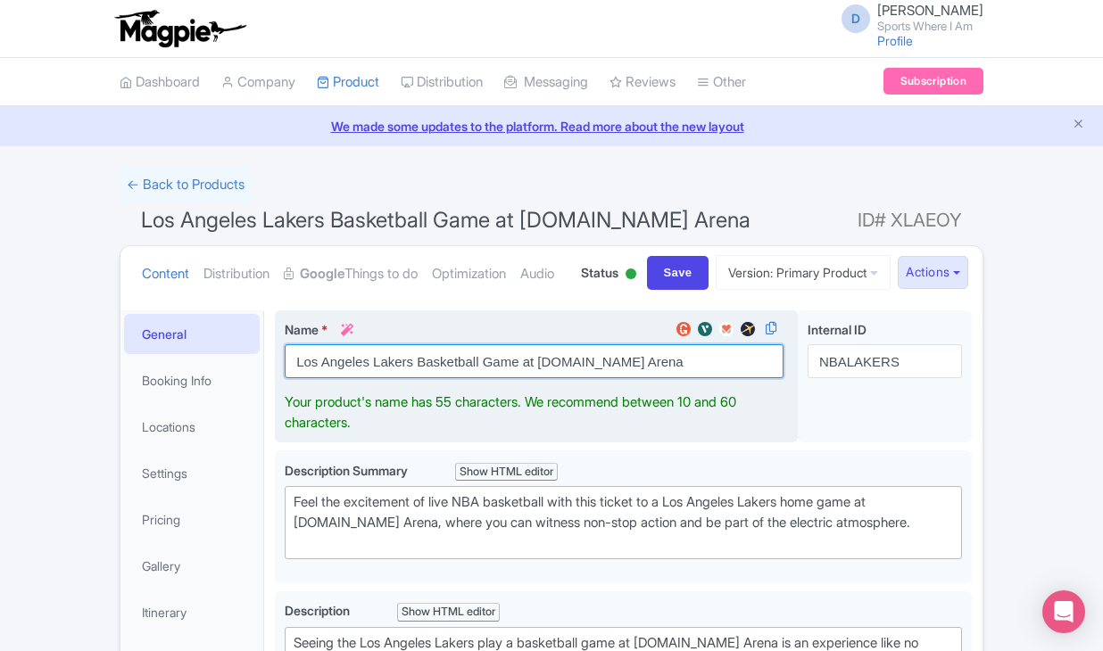
click at [420, 378] on input "Los Angeles Lakers Basketball Game at [DOMAIN_NAME] Arena" at bounding box center [534, 361] width 499 height 34
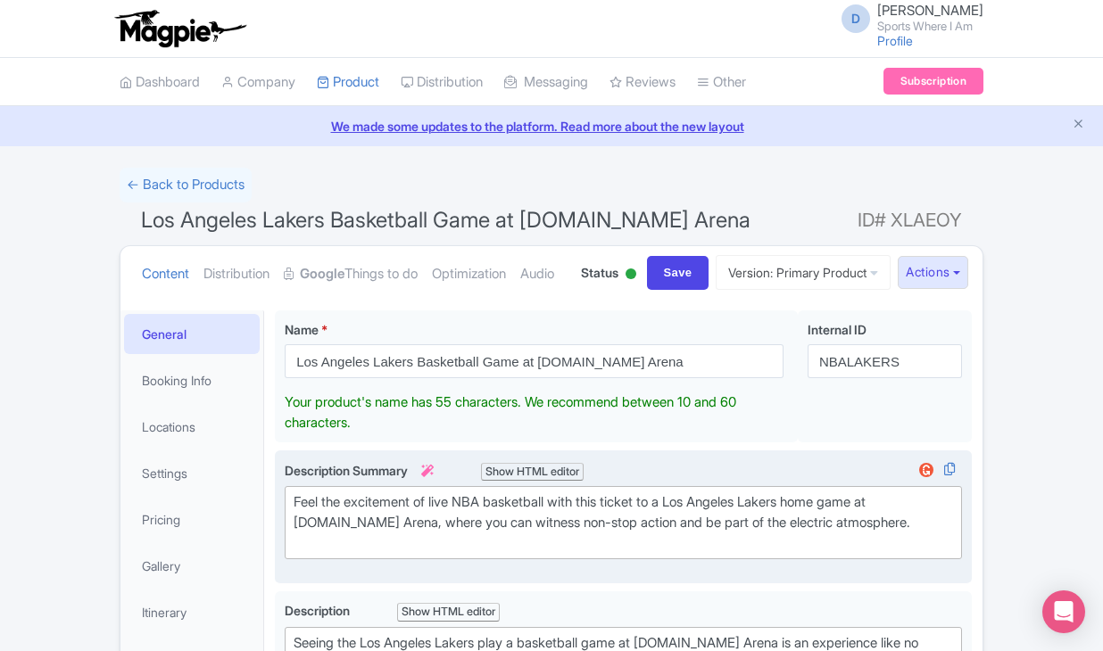
click at [454, 553] on div "Feel the excitement of live NBA basketball with this ticket to a Los Angeles La…" at bounding box center [623, 523] width 659 height 61
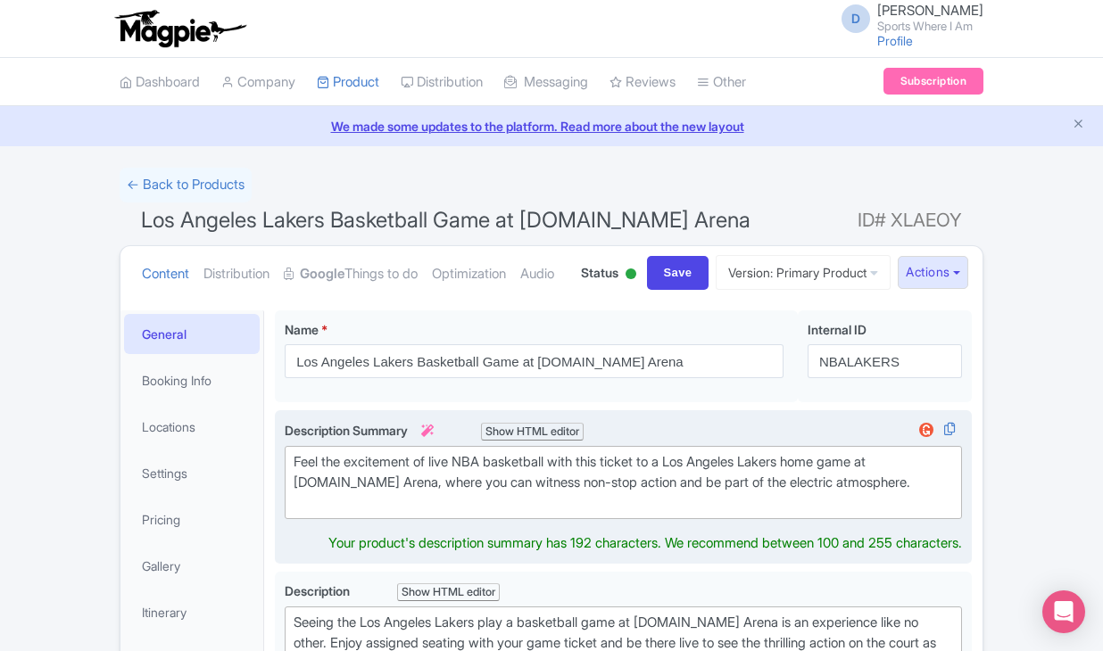
click at [454, 513] on div "Feel the excitement of live NBA basketball with this ticket to a Los Angeles La…" at bounding box center [623, 482] width 659 height 61
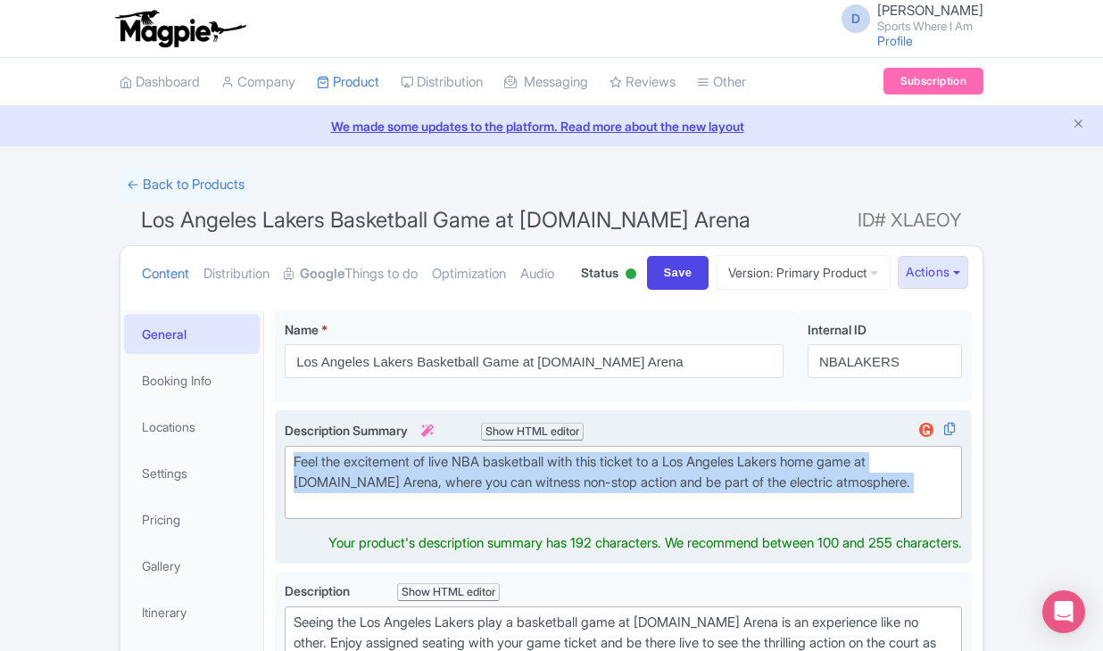
click at [454, 513] on div "Feel the excitement of live NBA basketball with this ticket to a Los Angeles La…" at bounding box center [623, 482] width 659 height 61
type trix-editor "<div>Feel the excitement of live NBA basketball with this ticket to a Los Angel…"
copy div "Feel the excitement of live NBA basketball with this ticket to a Los Angeles La…"
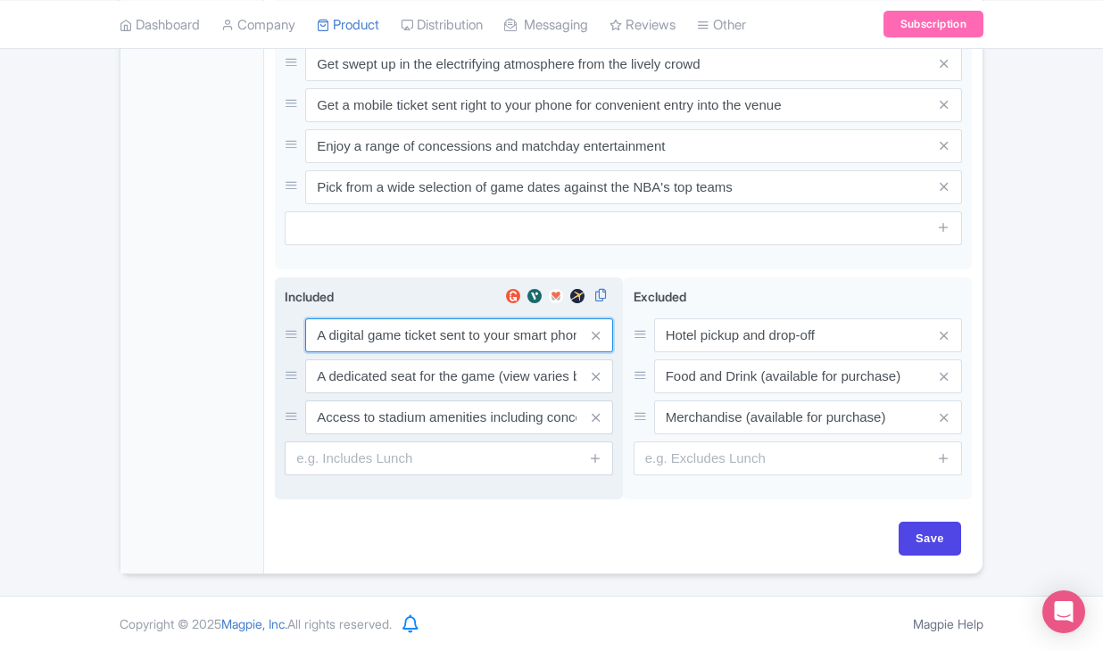
scroll to position [996, 0]
click at [421, 343] on input "A digital game ticket sent to your smart phone" at bounding box center [459, 336] width 308 height 34
click at [421, 343] on input "A digital game ticket sent to your smart phone" at bounding box center [459, 335] width 308 height 34
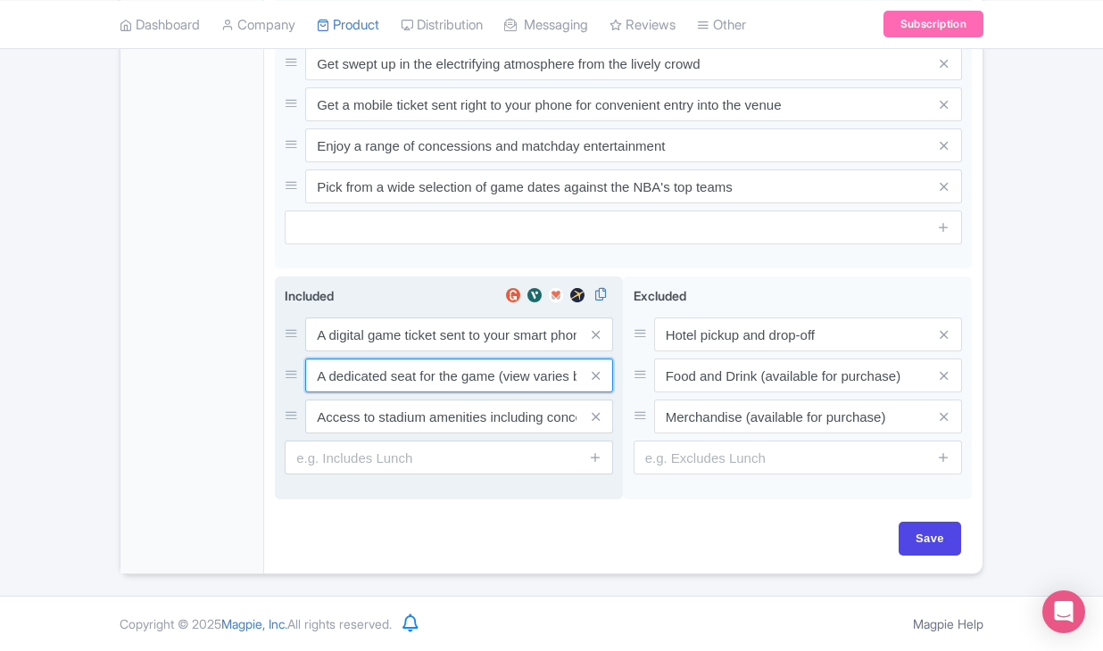
click at [419, 352] on input "A dedicated seat for the game (view varies by seat category)" at bounding box center [459, 335] width 308 height 34
click at [469, 352] on input "Access to stadium amenities including concessions and matchday activations" at bounding box center [459, 335] width 308 height 34
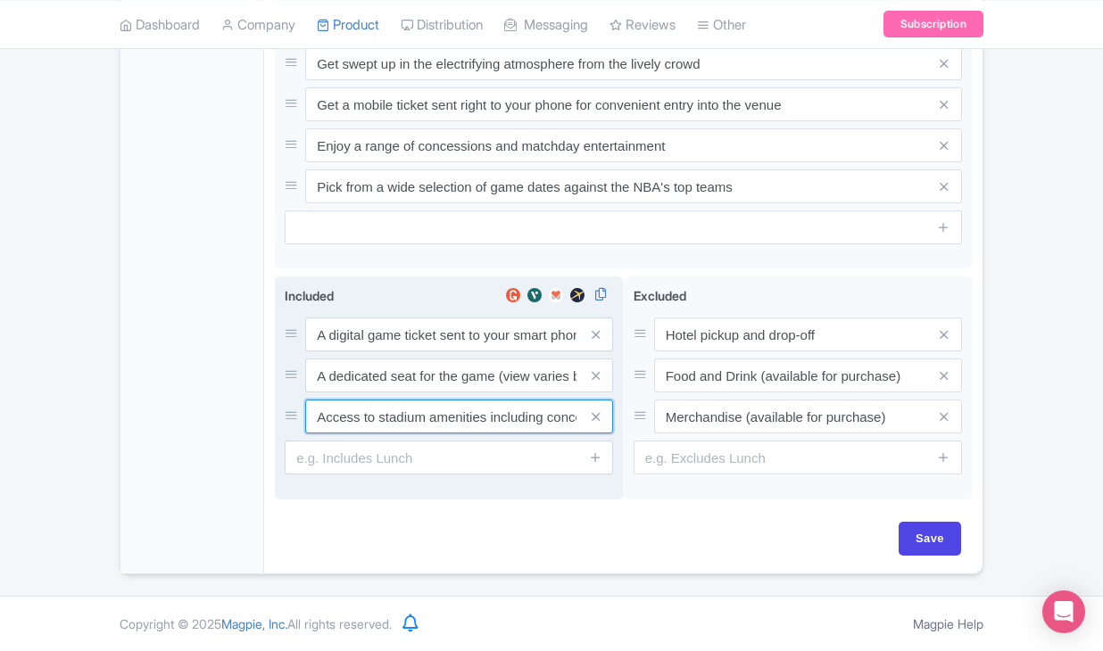
click at [469, 352] on input "Access to stadium amenities including concessions and matchday activations" at bounding box center [459, 335] width 308 height 34
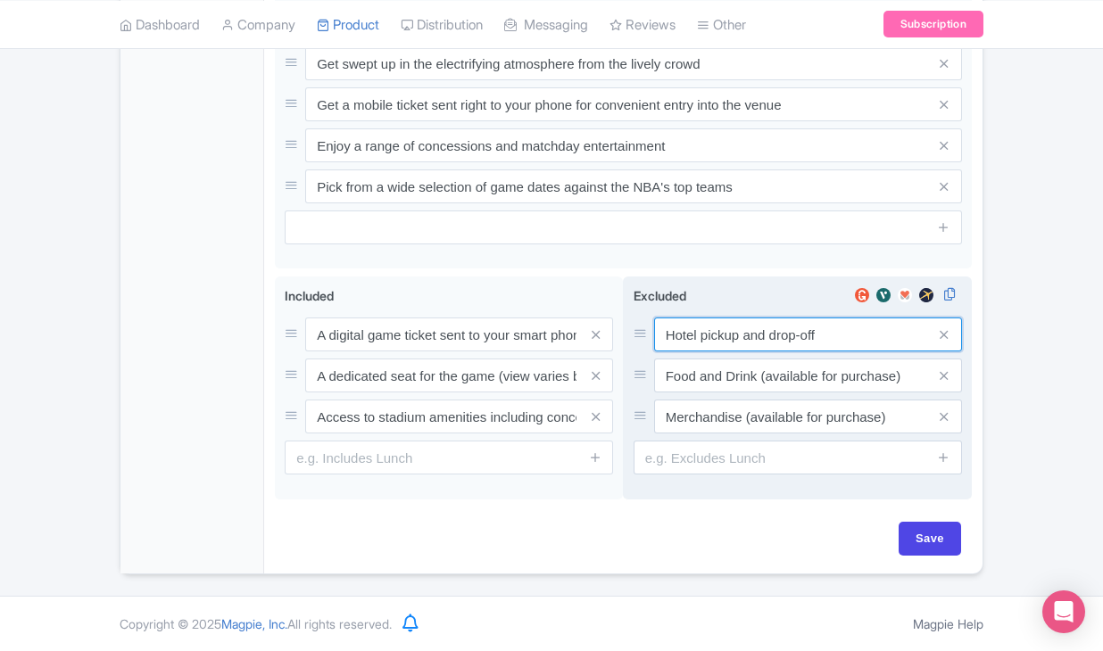
click at [726, 330] on input "Hotel pickup and drop-off" at bounding box center [808, 335] width 308 height 34
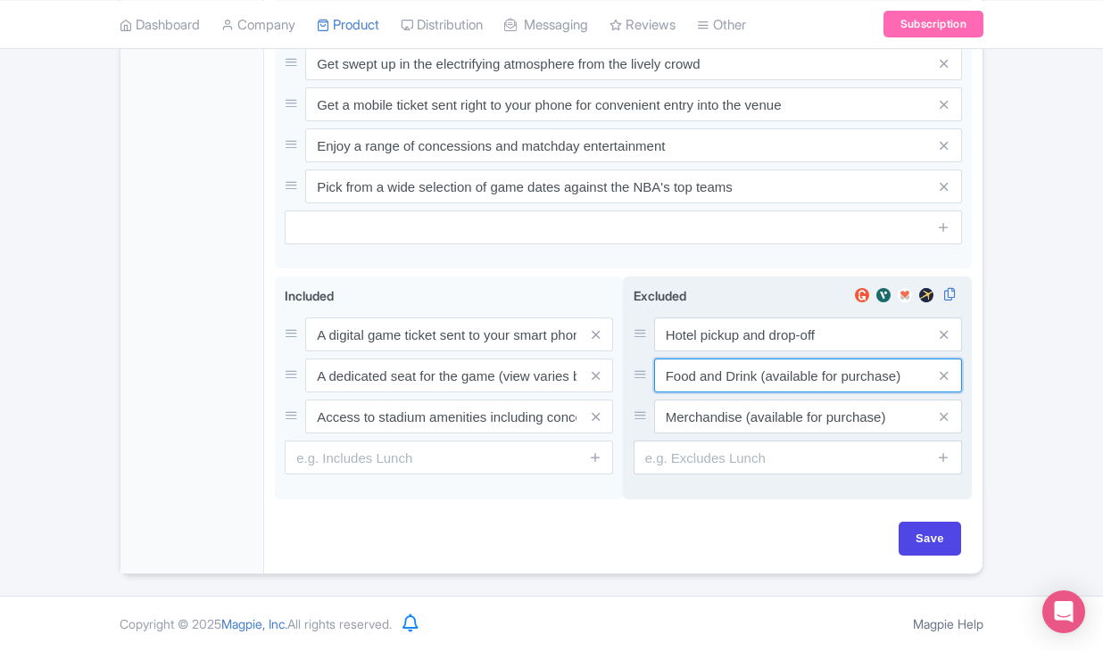
click at [742, 352] on input "Food and Drink (available for purchase)" at bounding box center [808, 335] width 308 height 34
click at [714, 352] on input "Merchandise (available for purchase)" at bounding box center [808, 335] width 308 height 34
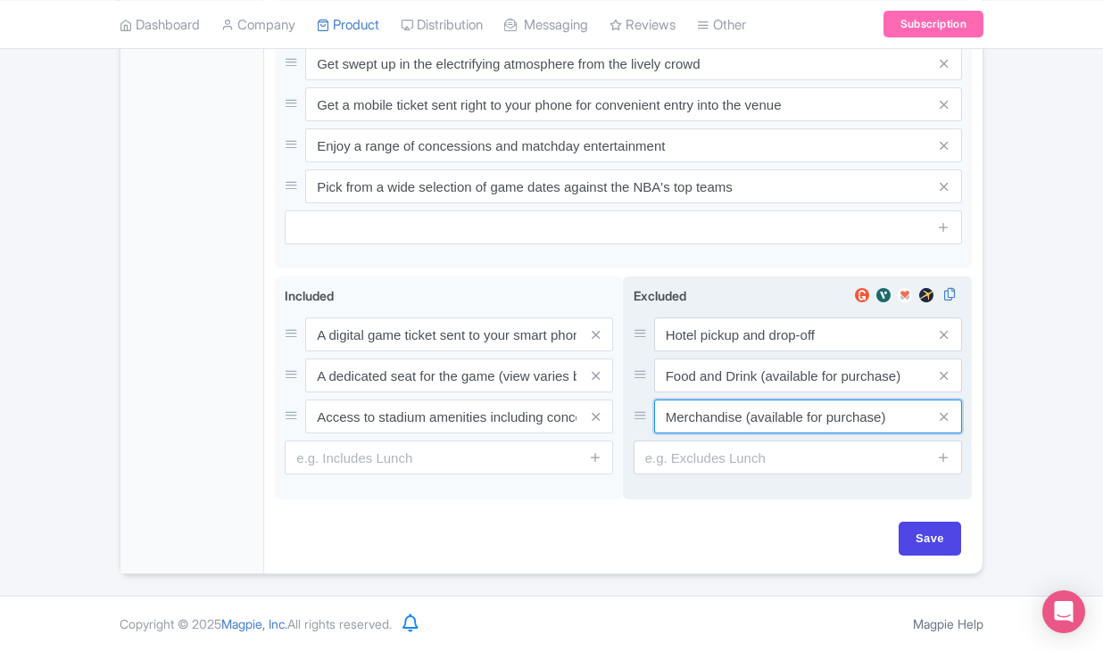
click at [714, 352] on input "Merchandise (available for purchase)" at bounding box center [808, 335] width 308 height 34
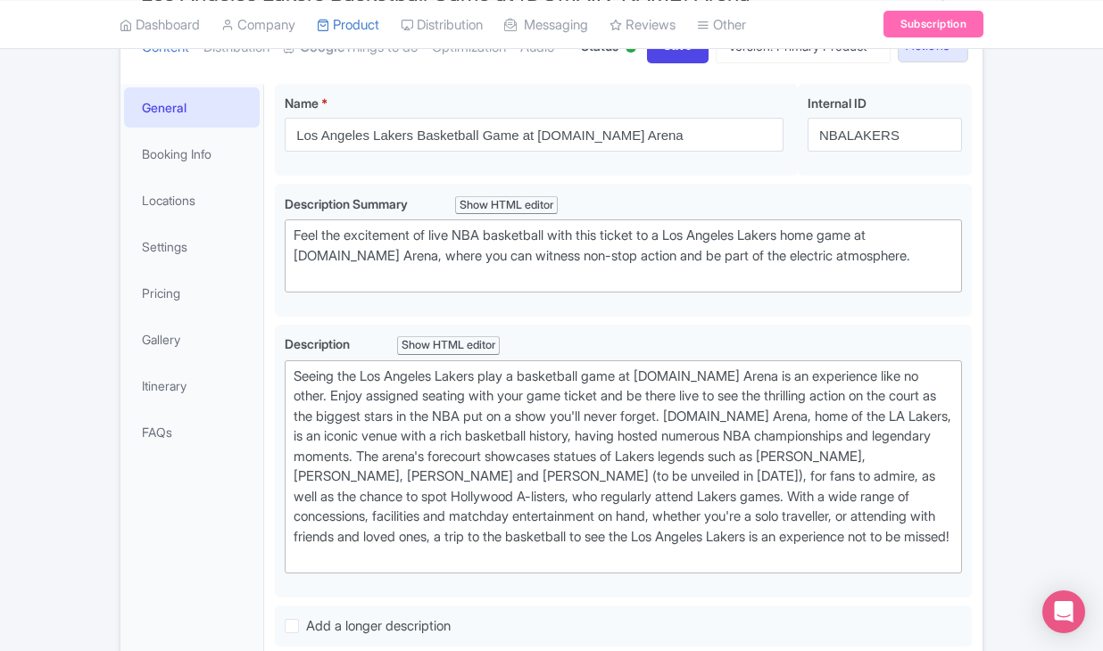
scroll to position [0, 0]
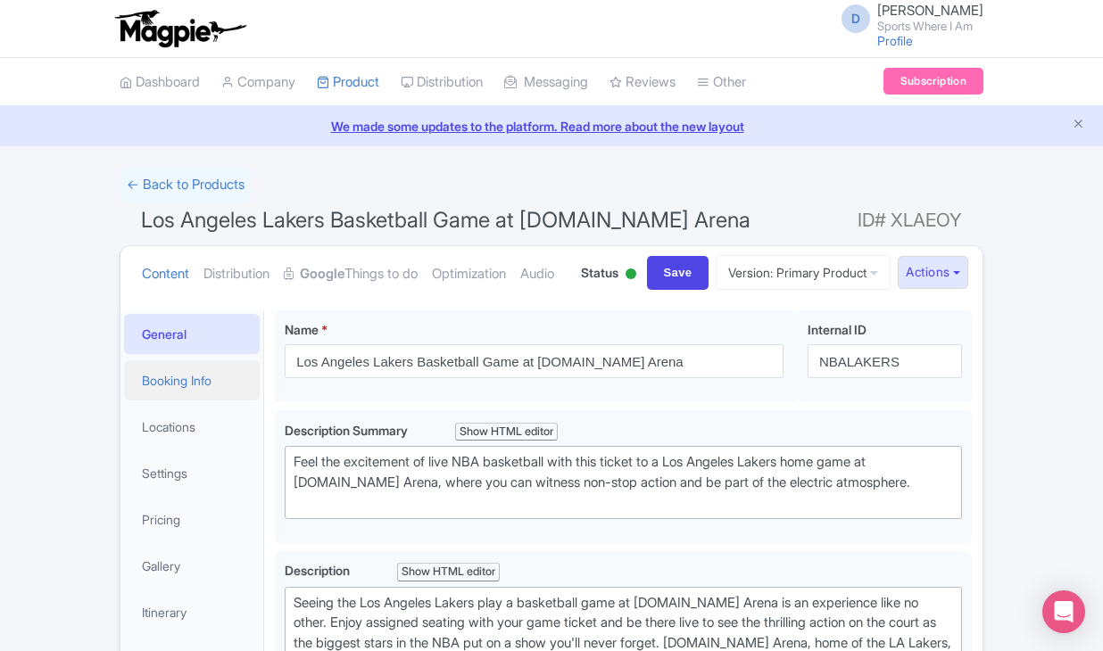
click at [189, 401] on link "Booking Info" at bounding box center [192, 381] width 136 height 40
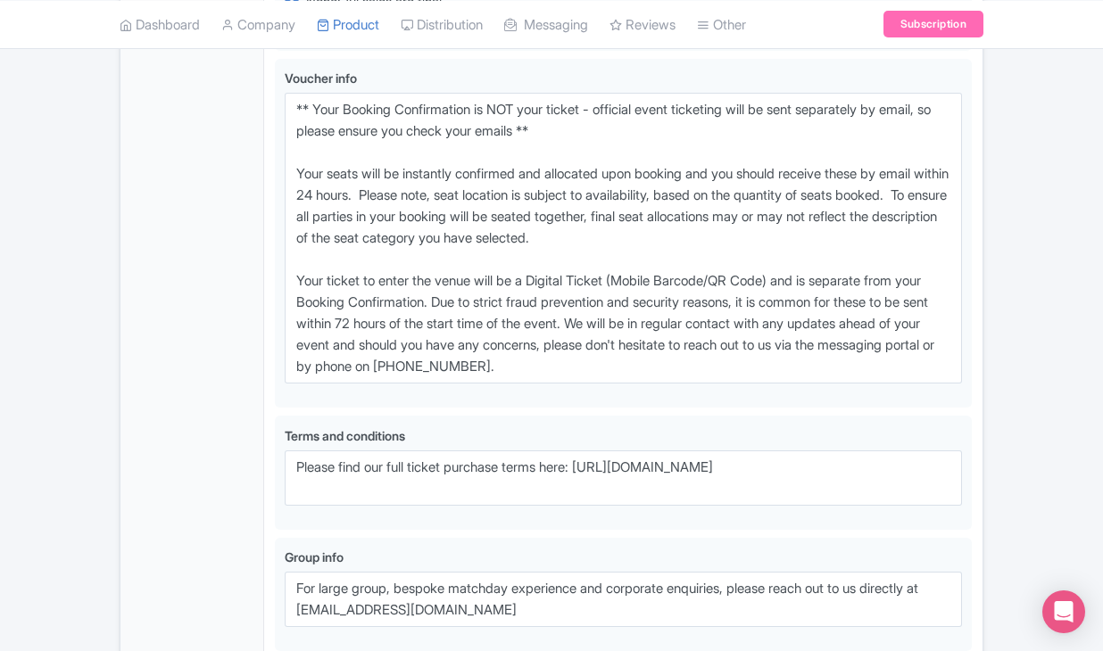
scroll to position [1304, 0]
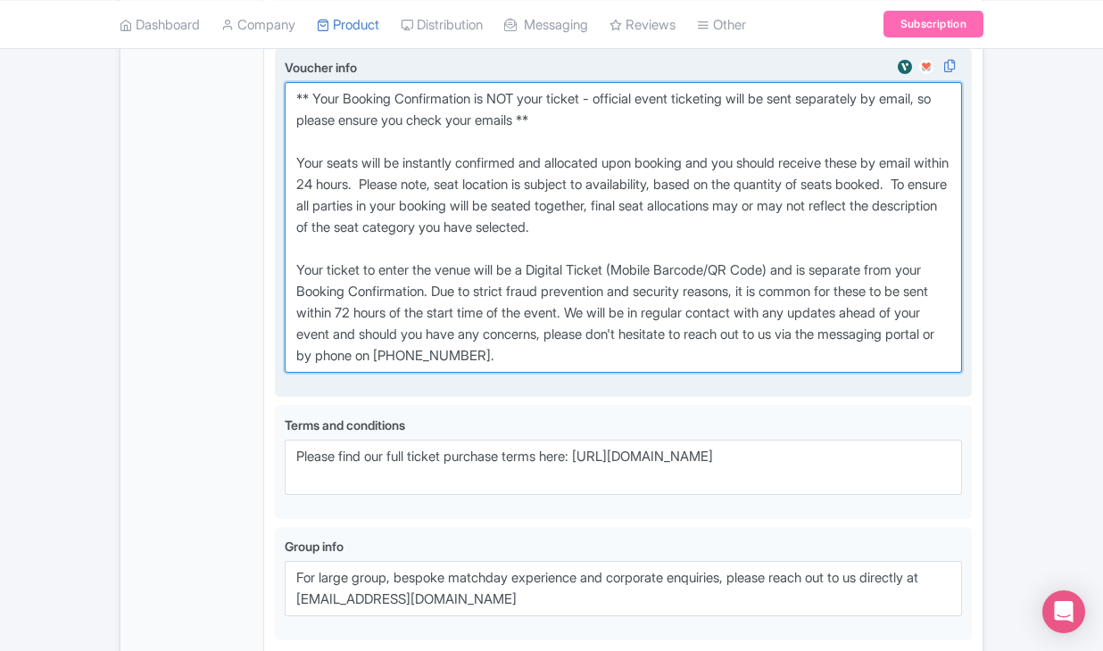
drag, startPoint x: 297, startPoint y: 195, endPoint x: 726, endPoint y: 455, distance: 500.9
click at [726, 373] on textarea "** Your Booking Confirmation is NOT your ticket - official event ticketing will…" at bounding box center [623, 227] width 677 height 291
